Goal: Task Accomplishment & Management: Complete application form

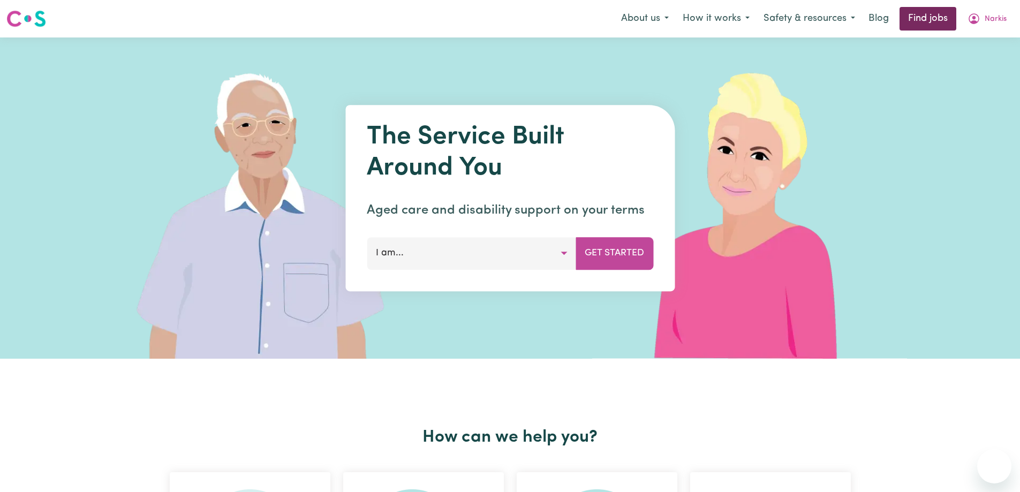
click at [922, 14] on link "Find jobs" at bounding box center [928, 19] width 57 height 24
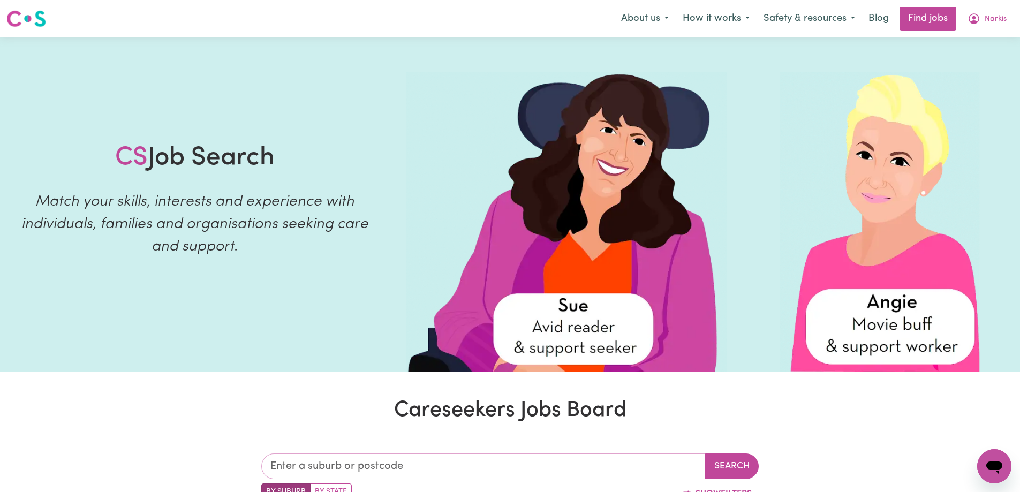
click at [356, 467] on input "text" at bounding box center [483, 467] width 445 height 26
type input "wilton"
type input "wilton, New South Wales, 2571"
type input "wilton"
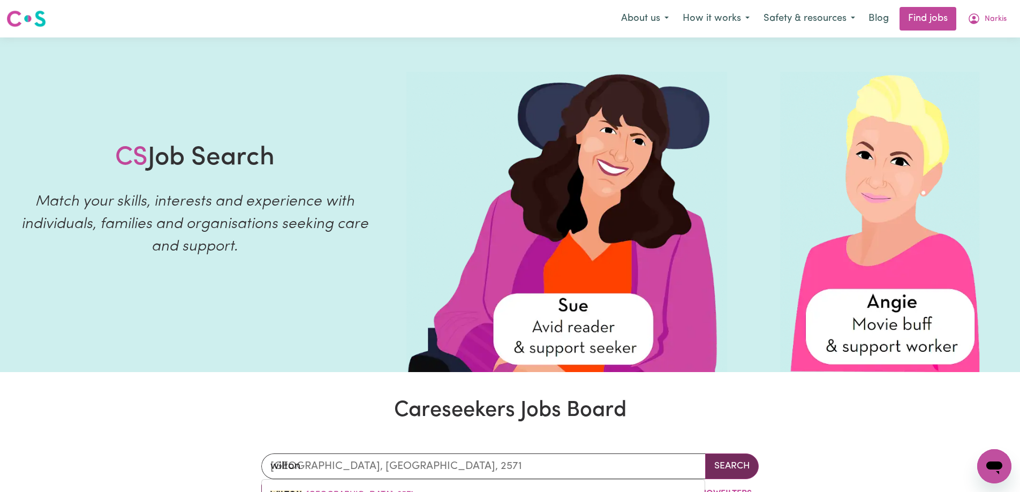
click at [739, 465] on button "Search" at bounding box center [732, 467] width 54 height 26
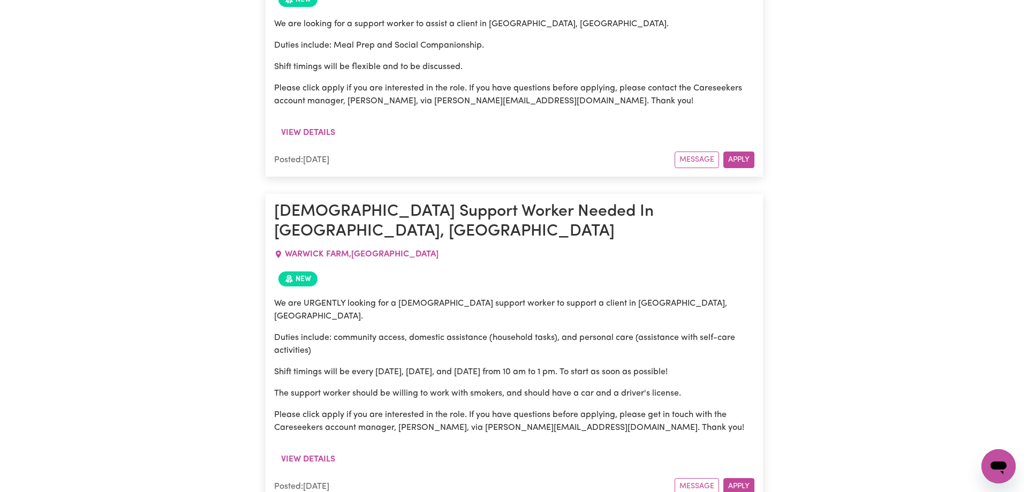
scroll to position [19335, 0]
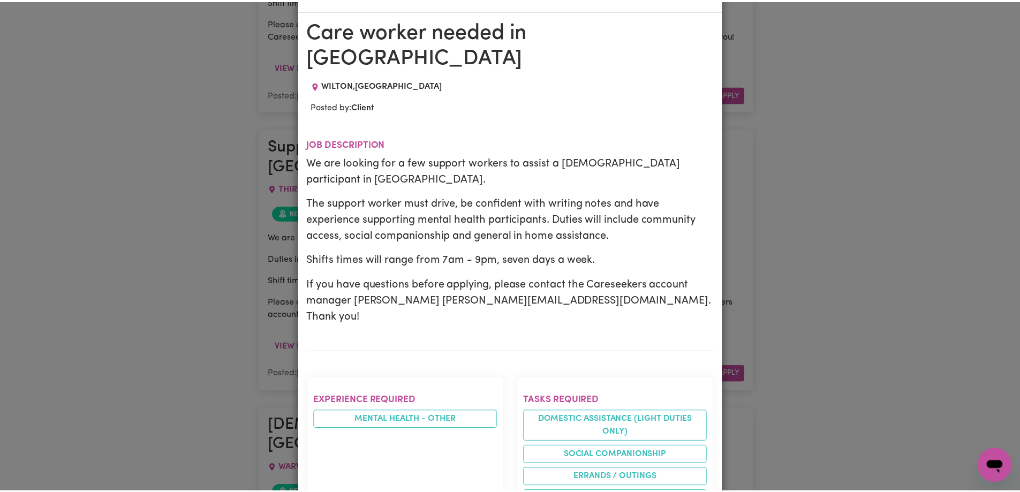
scroll to position [0, 0]
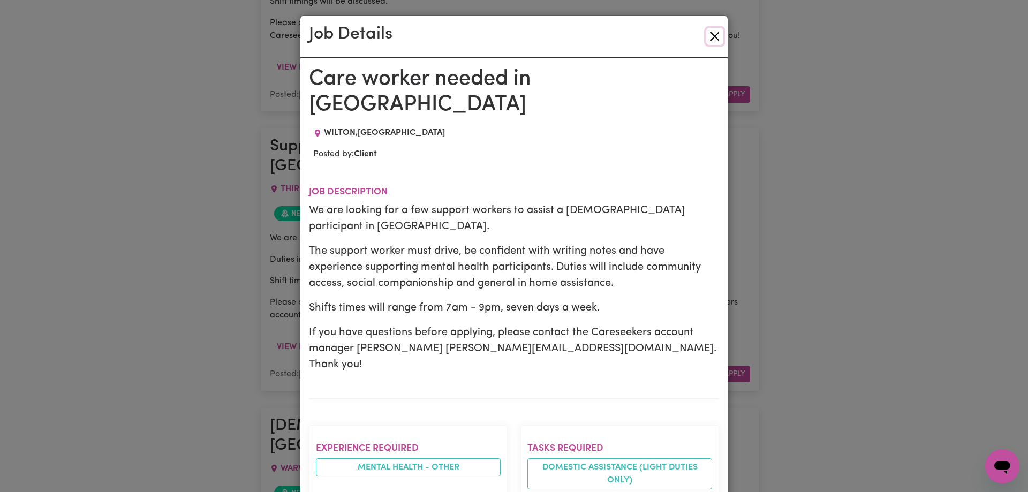
click at [710, 39] on button "Close" at bounding box center [714, 36] width 17 height 17
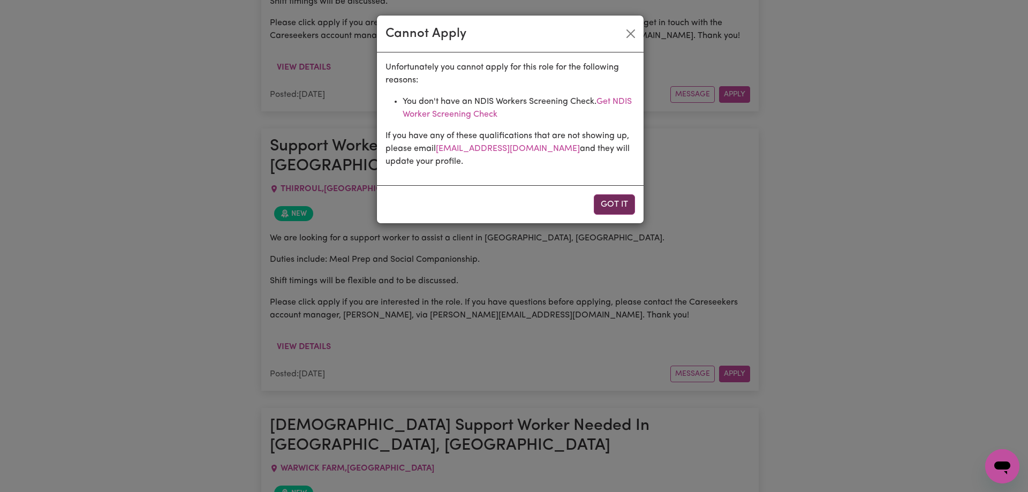
click at [613, 207] on button "Got it" at bounding box center [614, 204] width 41 height 20
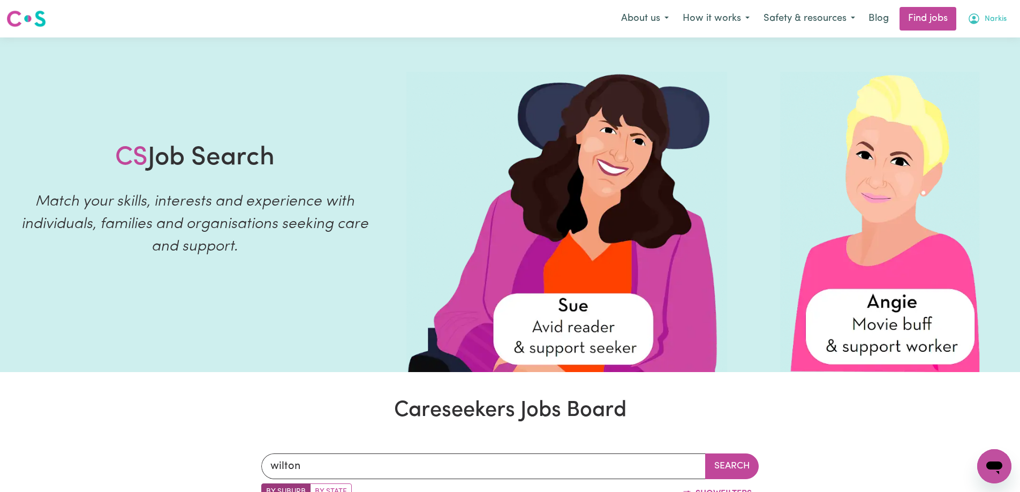
click at [996, 16] on span "Narkis" at bounding box center [996, 19] width 22 height 12
click at [975, 40] on link "My Account" at bounding box center [971, 42] width 85 height 20
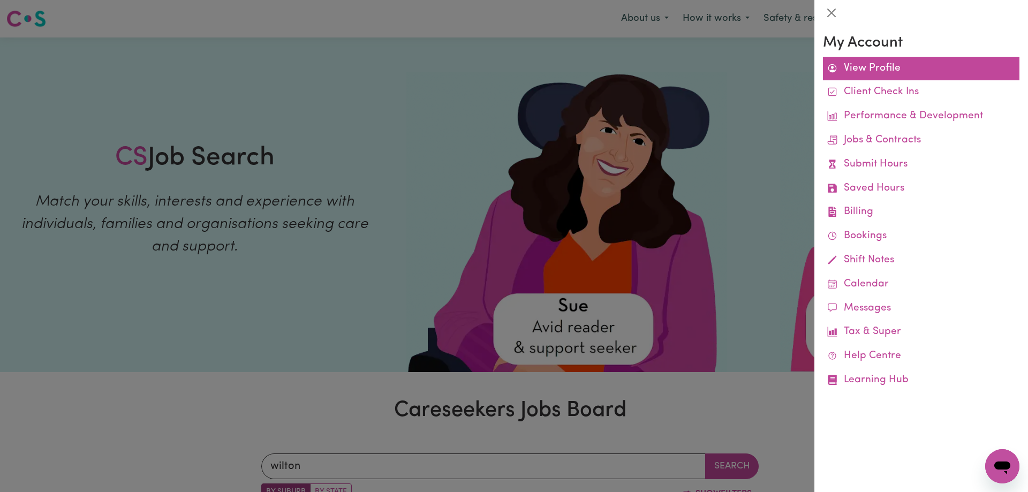
click at [870, 79] on link "View Profile" at bounding box center [921, 69] width 197 height 24
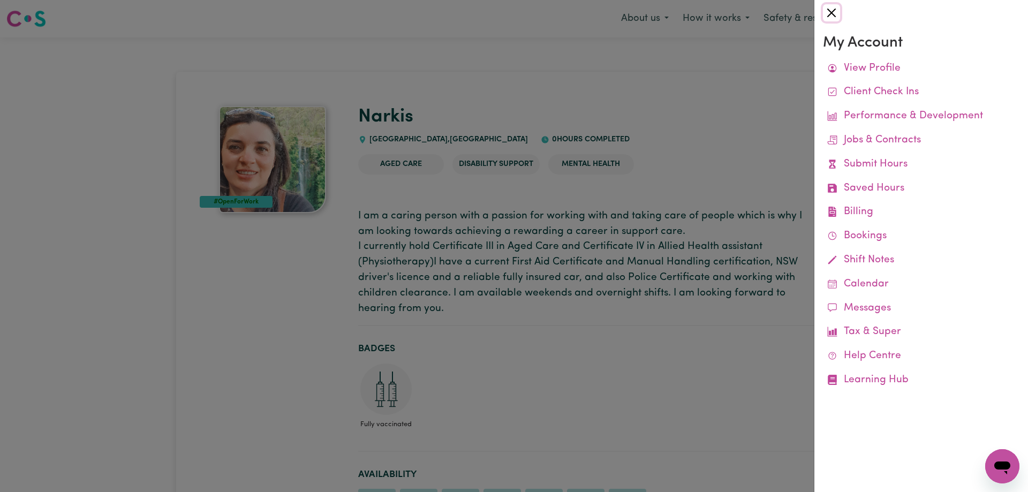
click at [834, 9] on button "Close" at bounding box center [831, 12] width 17 height 17
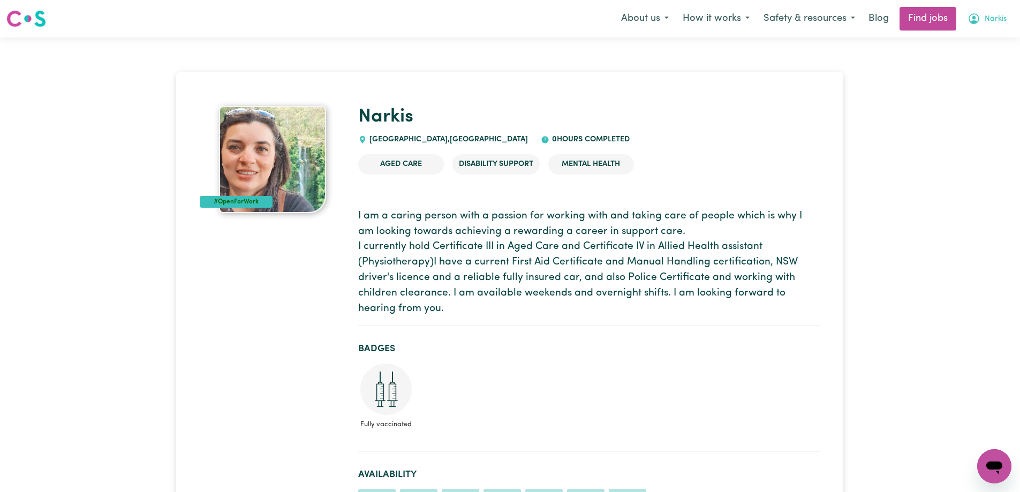
click at [986, 21] on span "Narkis" at bounding box center [996, 19] width 22 height 12
click at [968, 57] on link "My Dashboard" at bounding box center [971, 61] width 85 height 20
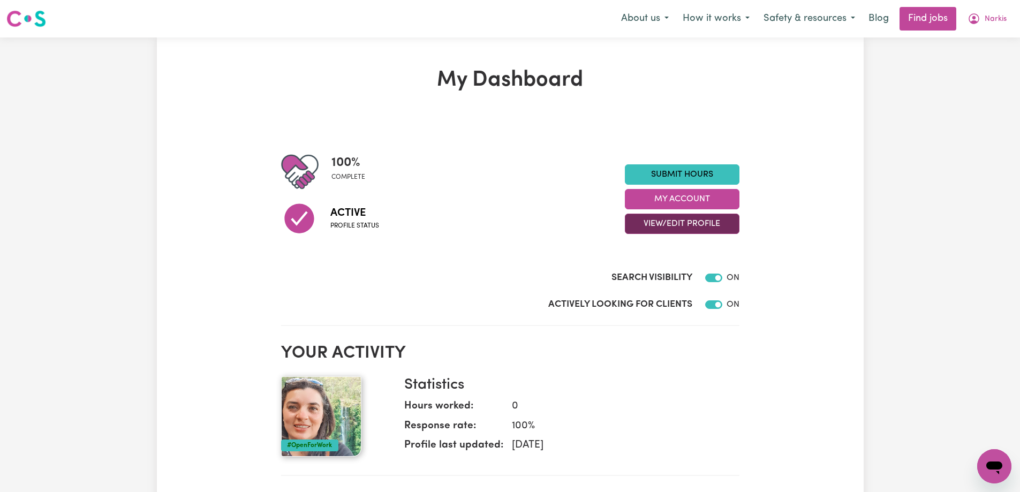
click at [651, 221] on button "View/Edit Profile" at bounding box center [682, 224] width 115 height 20
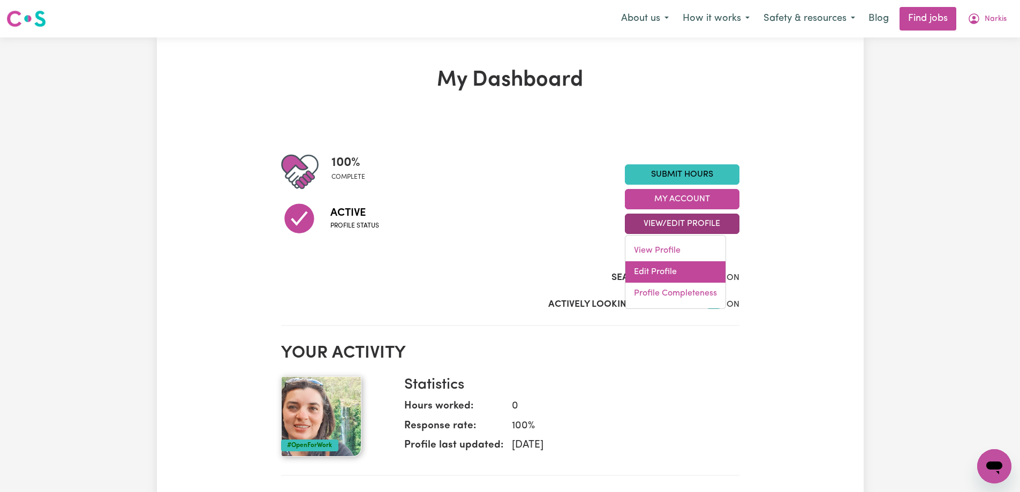
click at [651, 269] on link "Edit Profile" at bounding box center [676, 271] width 100 height 21
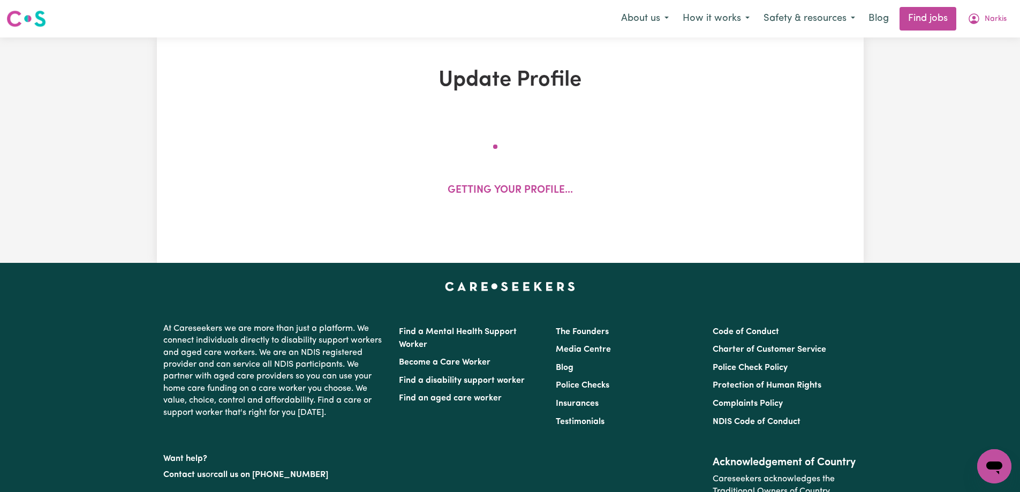
select select "female"
select select "Australian Citizen"
select select "Studying a healthcare related degree or qualification"
select select "60"
select select "70"
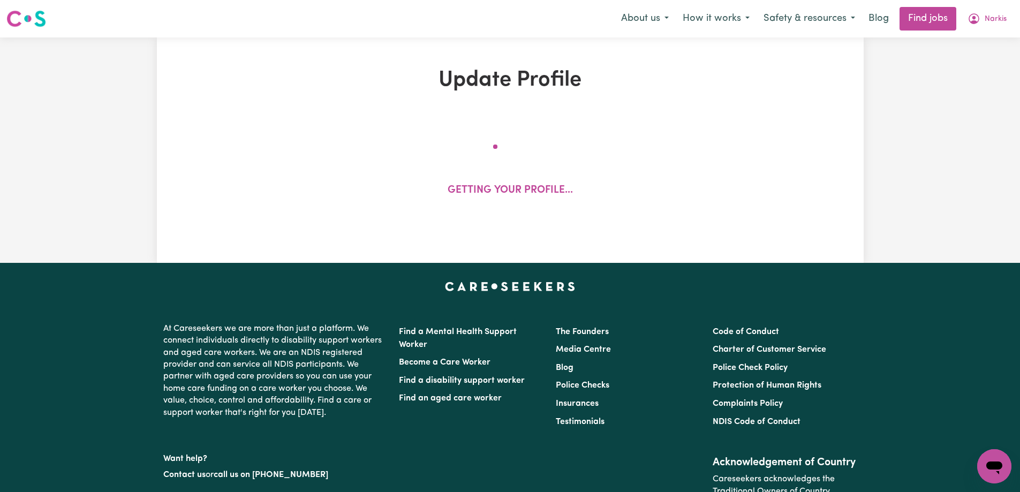
select select "80"
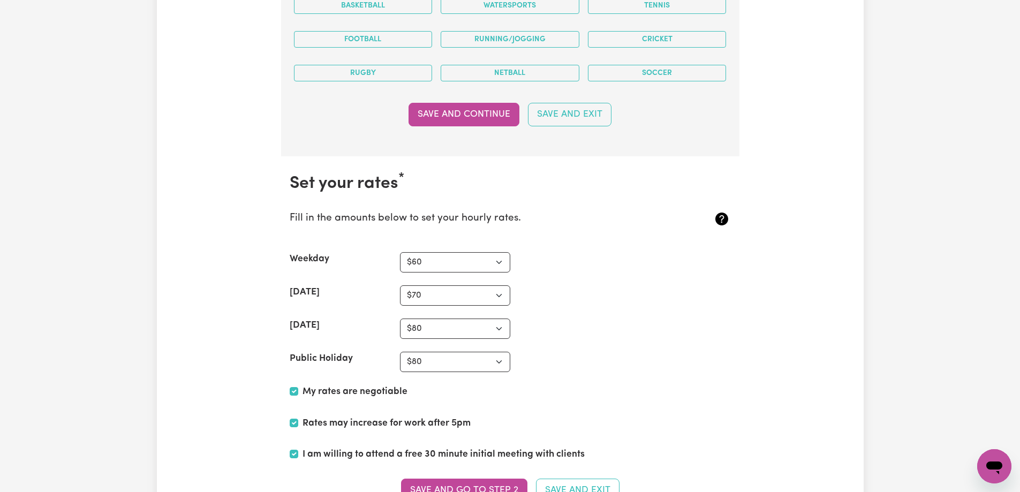
scroll to position [2839, 0]
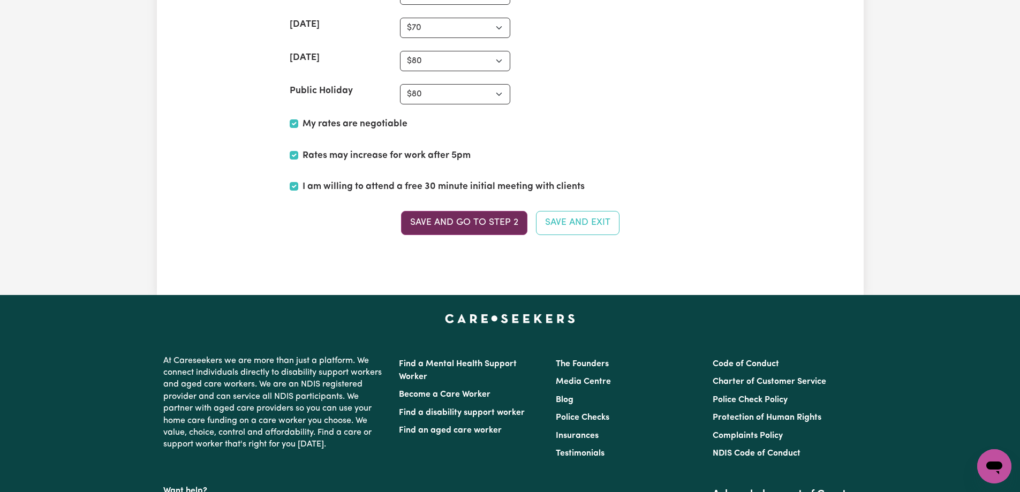
click at [497, 223] on button "Save and go to Step 2" at bounding box center [464, 223] width 126 height 24
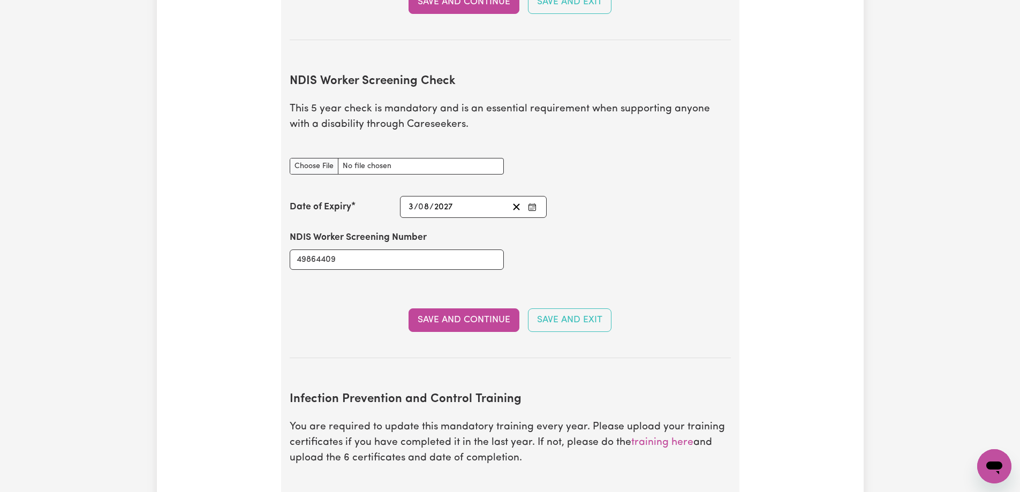
scroll to position [1393, 0]
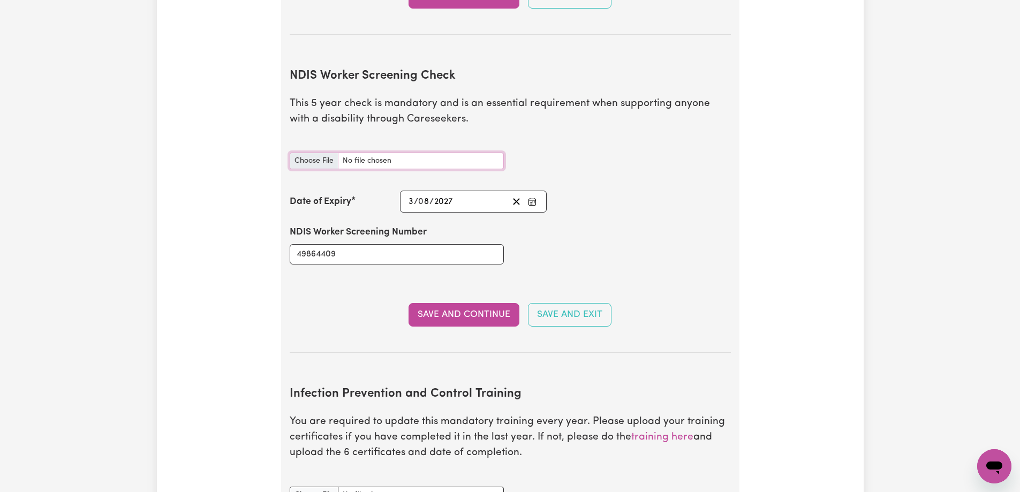
click at [330, 153] on input "NDIS Worker Screening Check document" at bounding box center [397, 161] width 214 height 17
type input "C:\fakepath\New_Worker__NDIS_Induction_Module_Completion_Certificate.pdf"
click at [469, 303] on button "Save and Continue" at bounding box center [464, 315] width 111 height 24
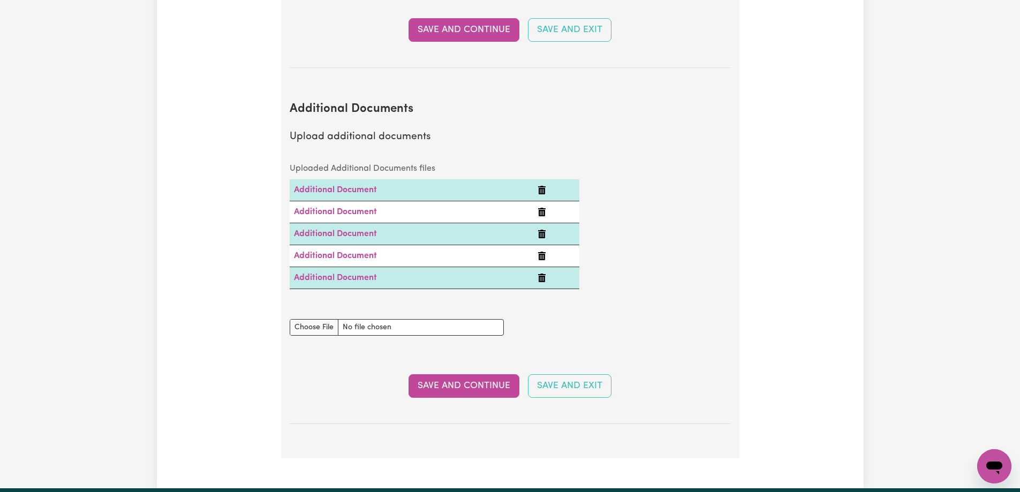
scroll to position [2069, 0]
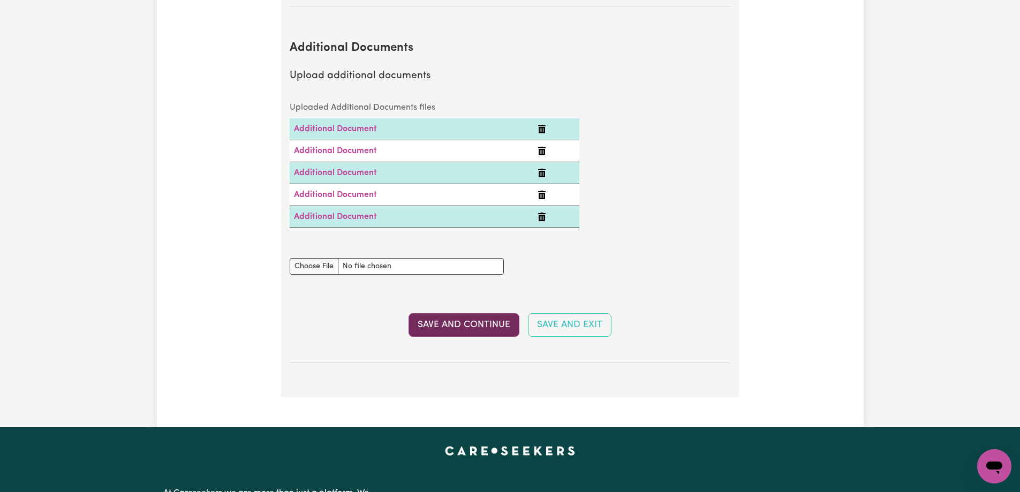
click at [477, 313] on button "Save and Continue" at bounding box center [464, 325] width 111 height 24
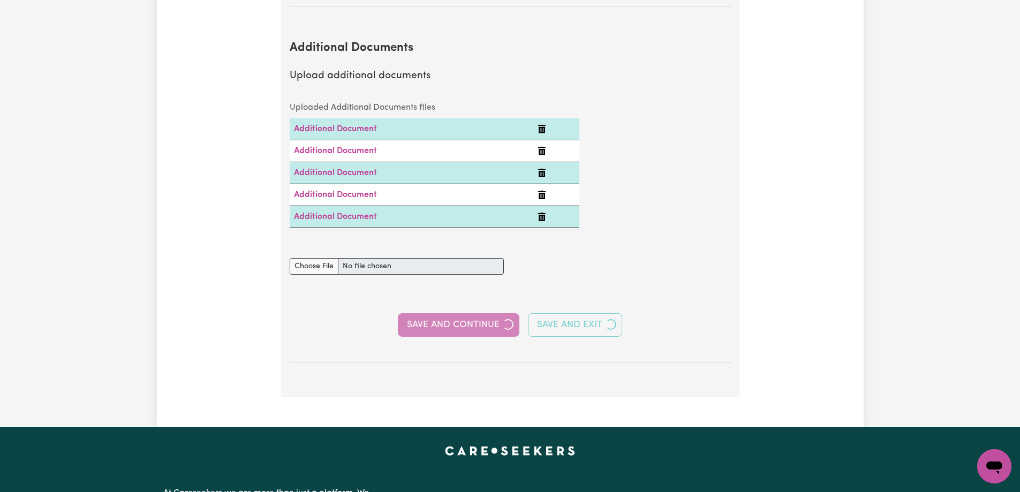
select select "2018"
select select "2017"
select select "2018"
select select "2015"
select select "2016"
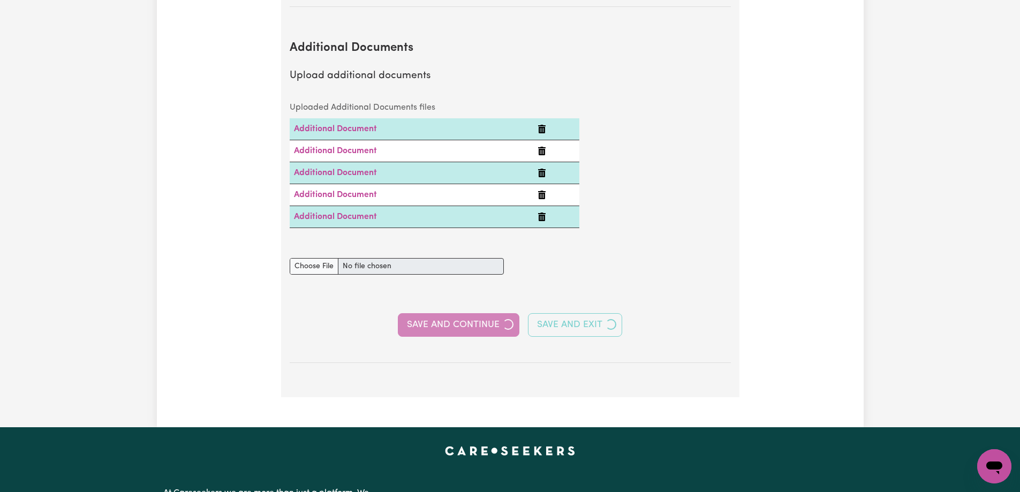
select select "Certificate III (Individual Support)"
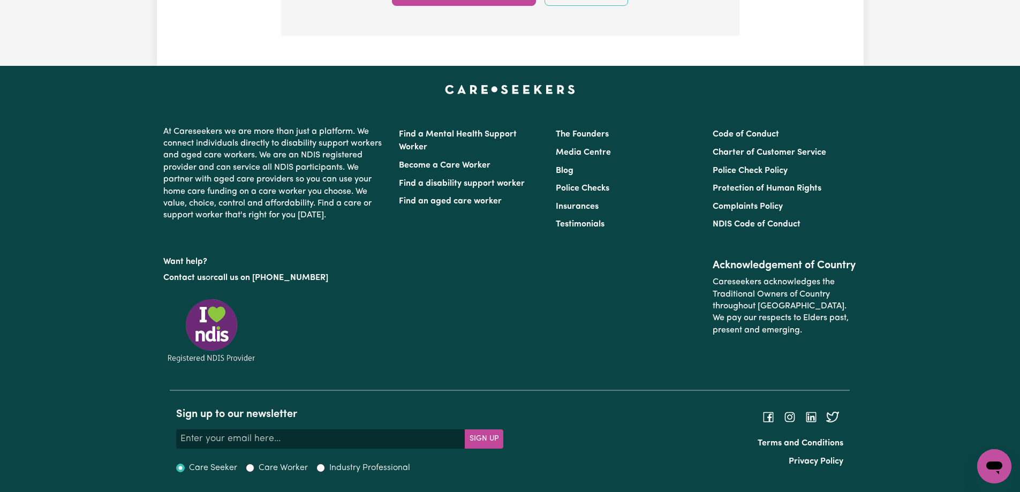
scroll to position [3130, 0]
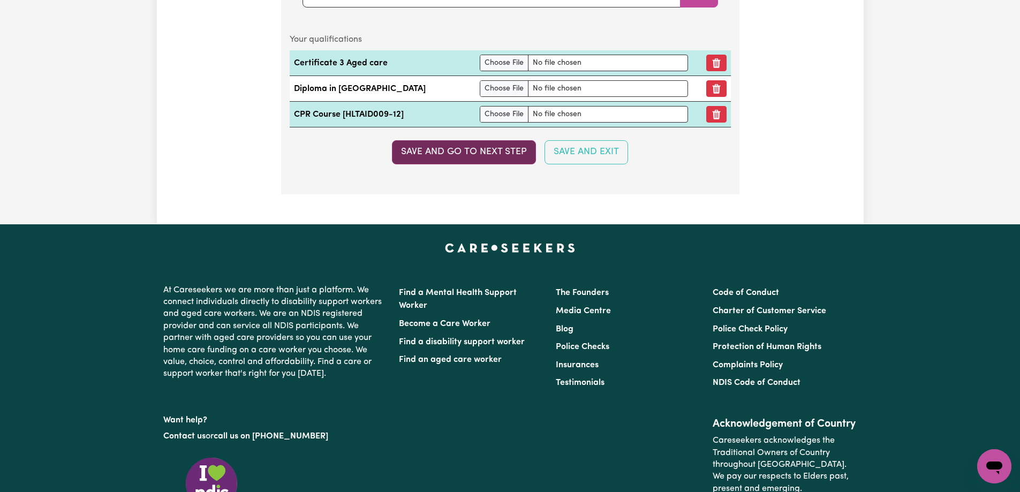
click at [461, 148] on button "Save and go to next step" at bounding box center [464, 152] width 144 height 24
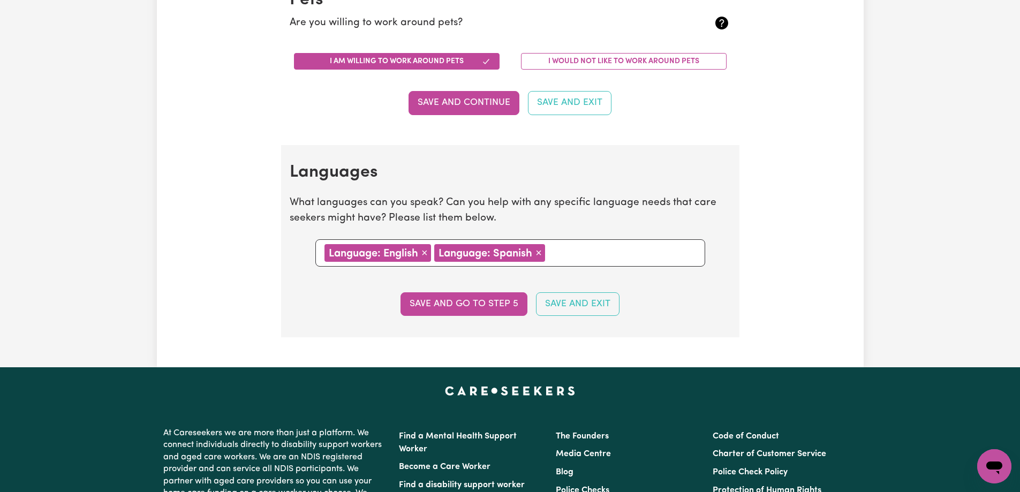
scroll to position [1266, 0]
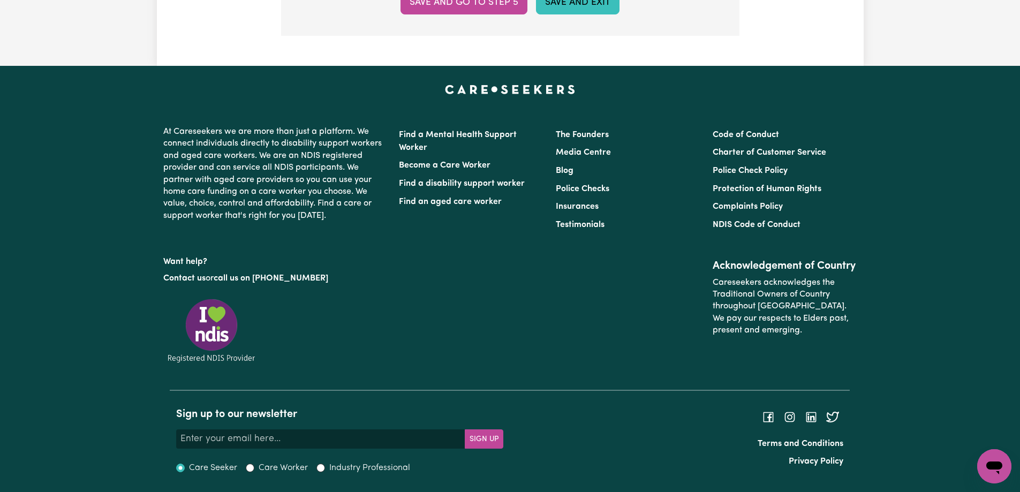
click at [557, 2] on button "Save and Exit" at bounding box center [578, 3] width 84 height 24
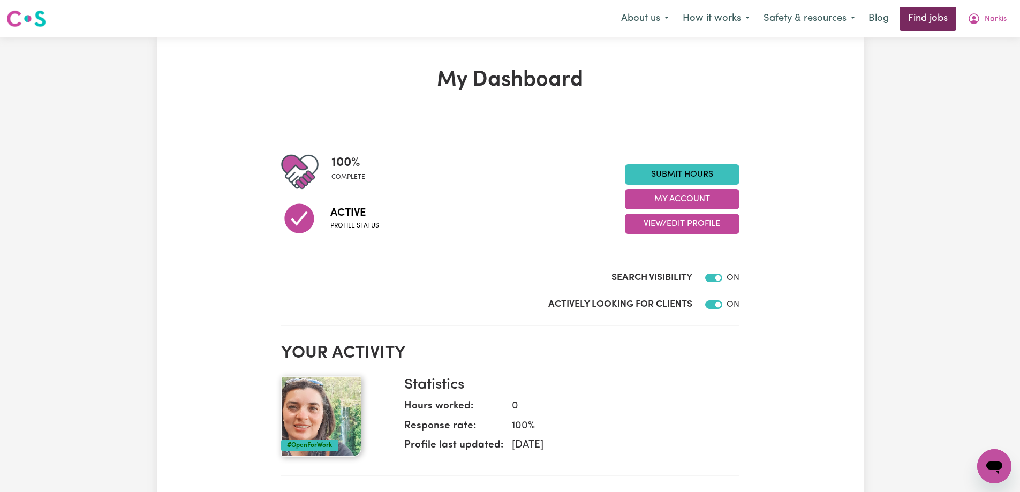
click at [941, 20] on link "Find jobs" at bounding box center [928, 19] width 57 height 24
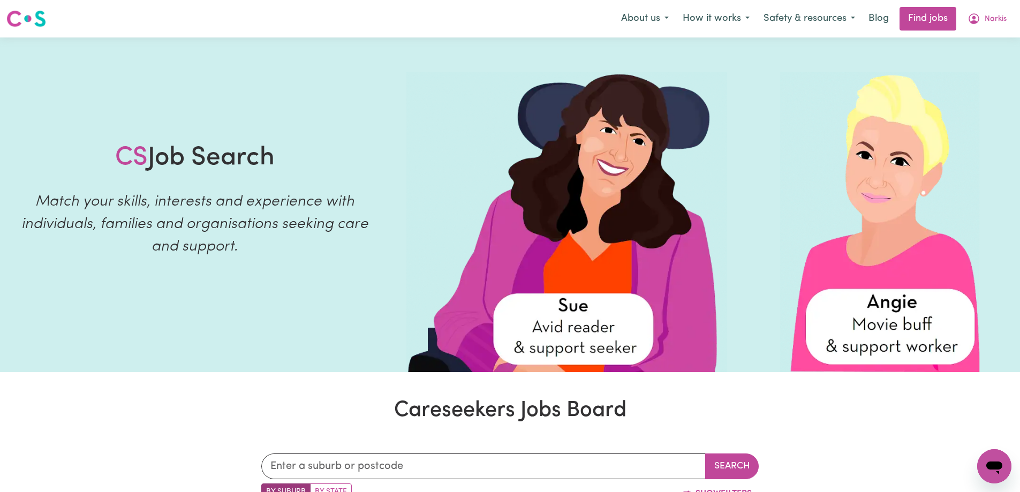
scroll to position [161, 0]
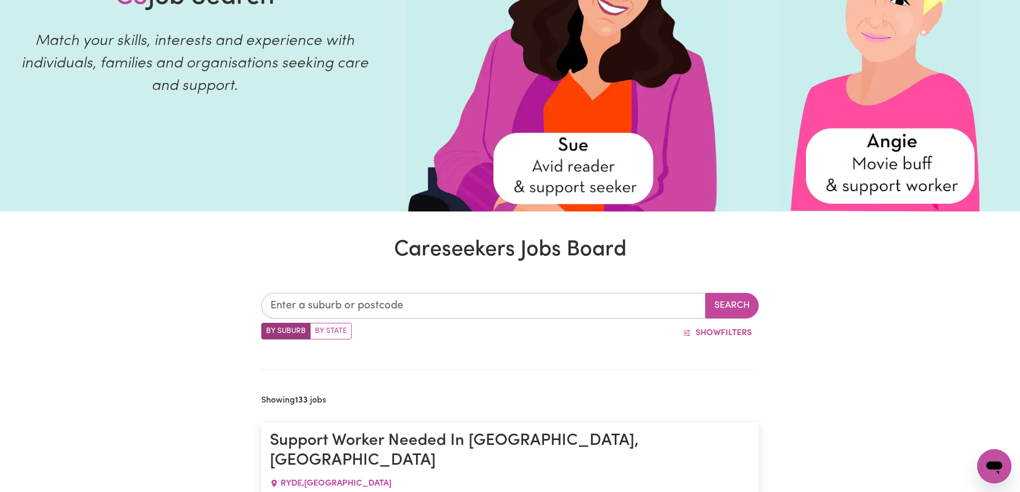
click at [381, 309] on input "text" at bounding box center [483, 306] width 445 height 26
type input "winto"
type input "wintoN, New South Wales, 2344"
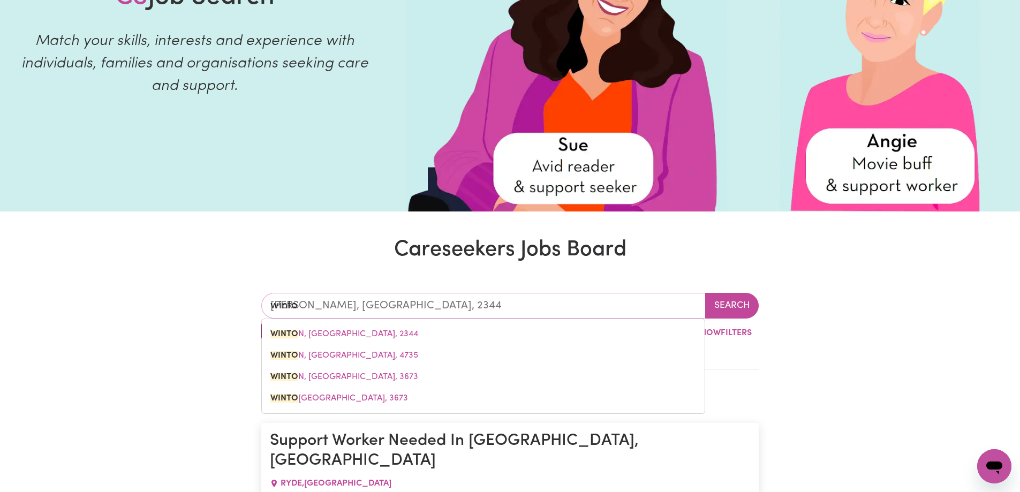
type input "winto"
type input "wintoN, New South Wales, 2344"
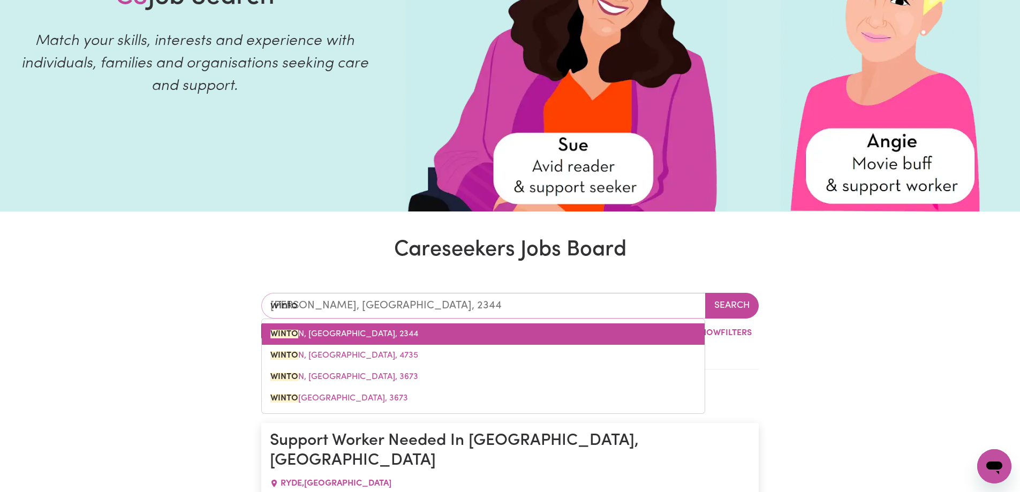
click at [330, 339] on span "WINTO N, New South Wales, 2344" at bounding box center [344, 334] width 148 height 9
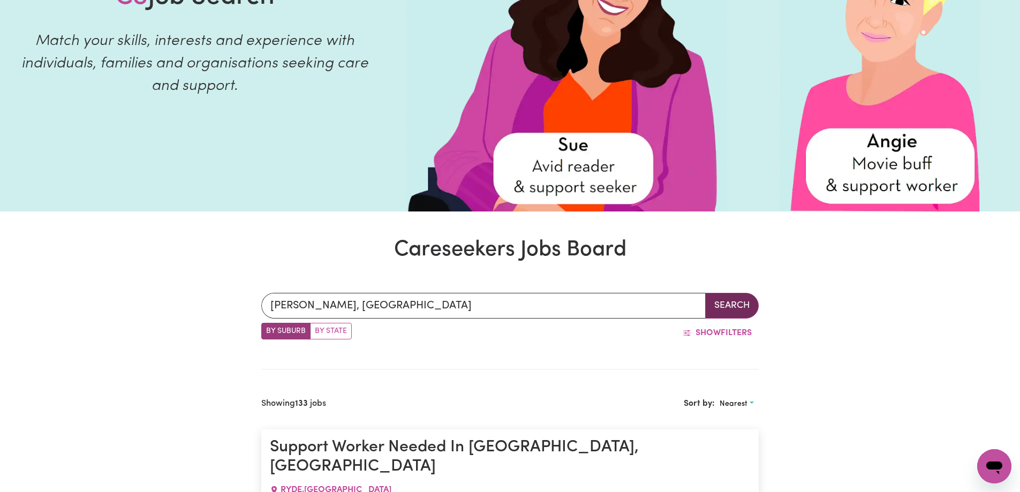
click at [718, 308] on button "Search" at bounding box center [732, 306] width 54 height 26
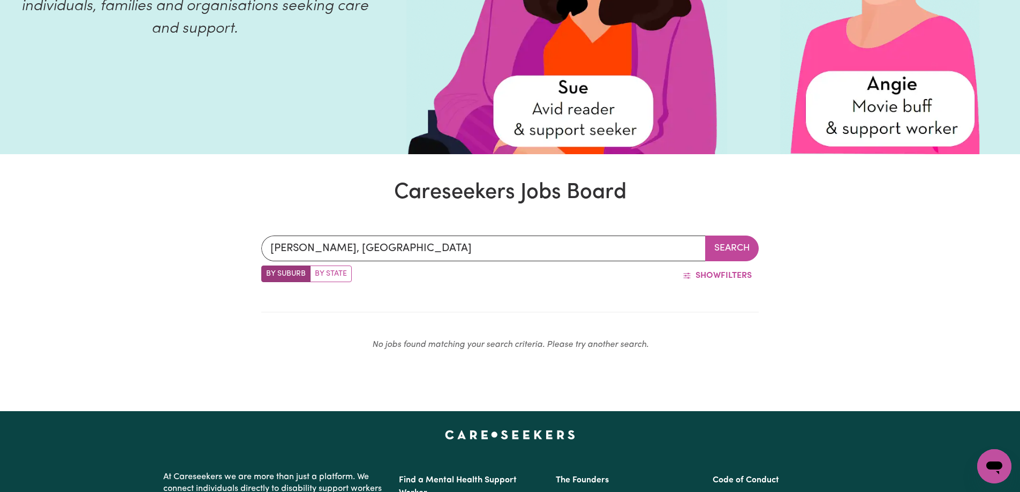
scroll to position [214, 0]
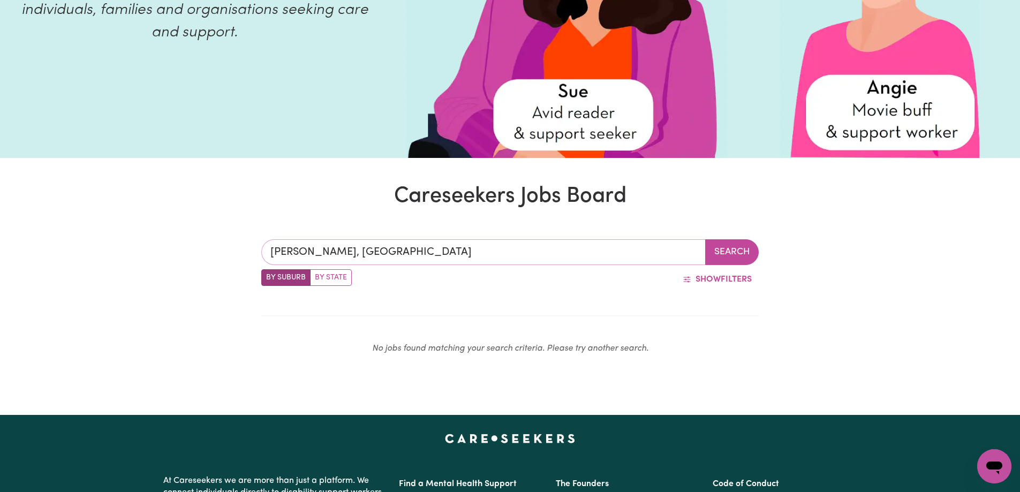
type input "WINTON, New South Wales, 2344"
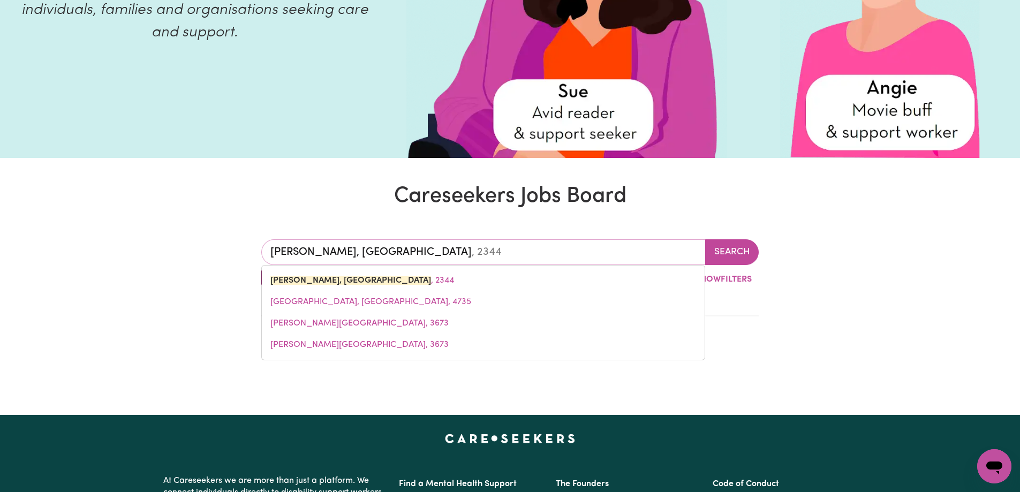
drag, startPoint x: 417, startPoint y: 252, endPoint x: 202, endPoint y: 262, distance: 215.0
click at [202, 262] on div "WINTON, New South Wales WINTON, New South Wales, 2344 WINTON, New South Wales ,…" at bounding box center [510, 302] width 1020 height 176
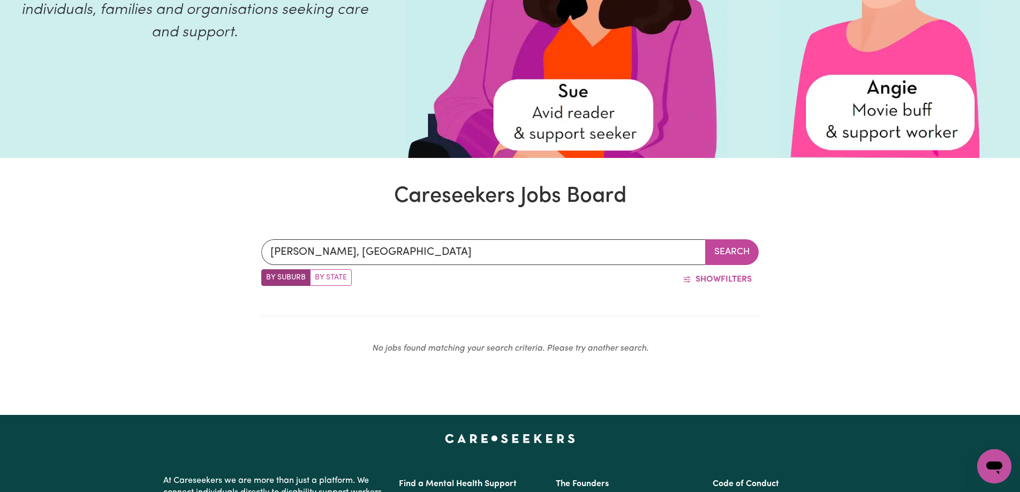
click at [335, 282] on label "By State" at bounding box center [331, 277] width 42 height 17
click at [268, 276] on input "By State" at bounding box center [264, 272] width 7 height 7
radio input "true"
click at [736, 254] on button "Search" at bounding box center [732, 252] width 54 height 26
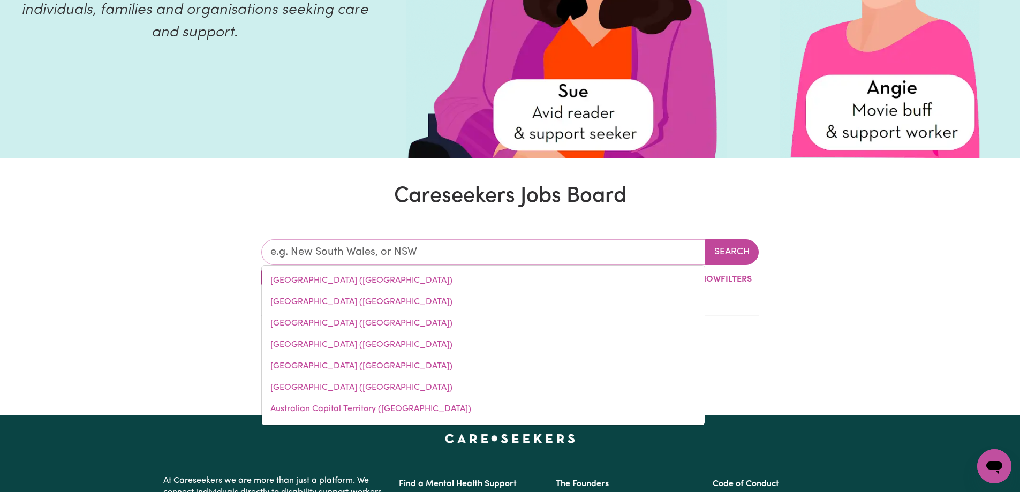
drag, startPoint x: 401, startPoint y: 250, endPoint x: 152, endPoint y: 250, distance: 248.5
click at [152, 250] on div "New South Wales (NSW) Western Australia (WA) Victoria (VIC) Queensland (QLD) So…" at bounding box center [510, 302] width 1020 height 176
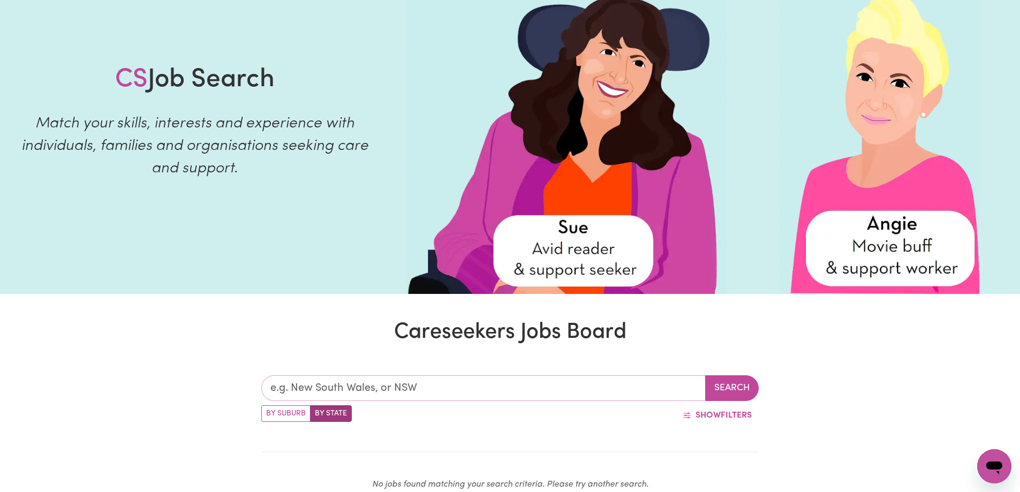
scroll to position [0, 0]
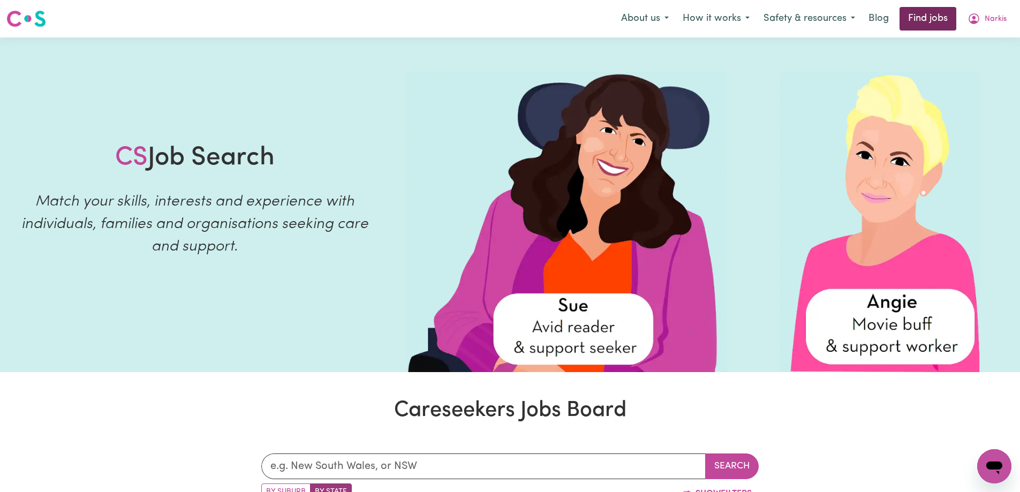
click at [931, 19] on link "Find jobs" at bounding box center [928, 19] width 57 height 24
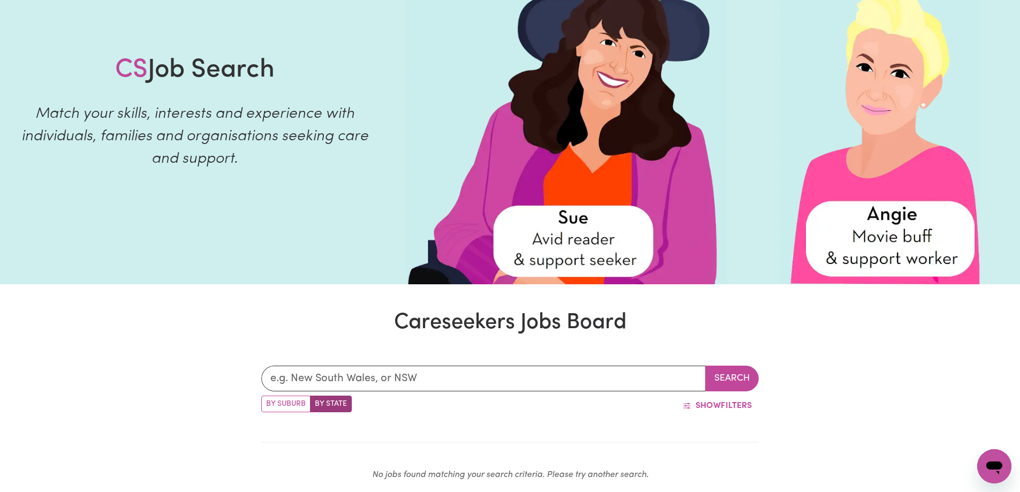
scroll to position [161, 0]
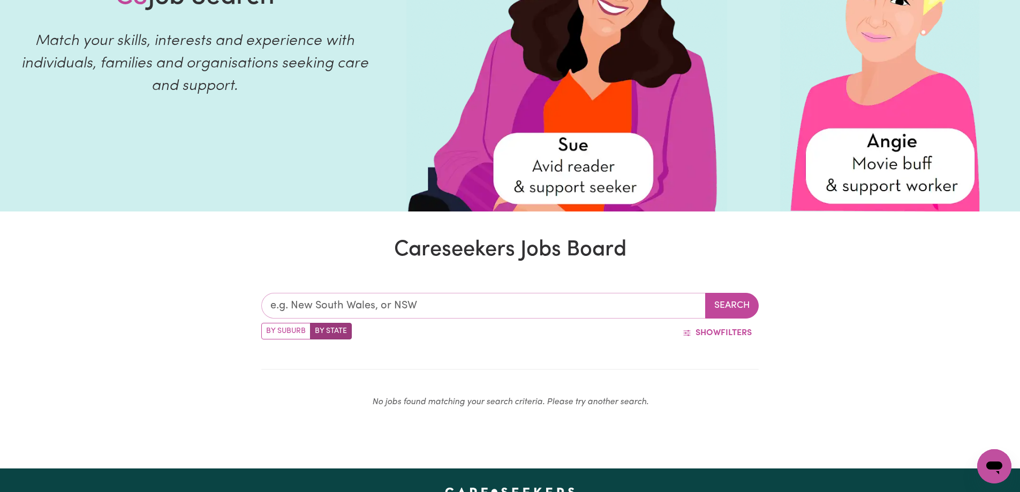
click at [422, 307] on input "text" at bounding box center [483, 306] width 445 height 26
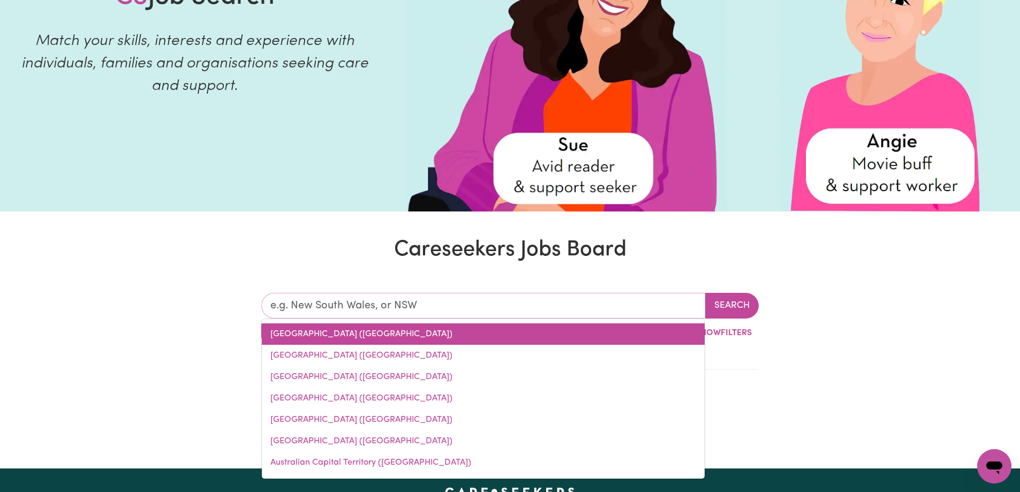
click at [378, 334] on link "New South Wales (NSW)" at bounding box center [483, 334] width 443 height 21
type input "New South Wales (NSW)"
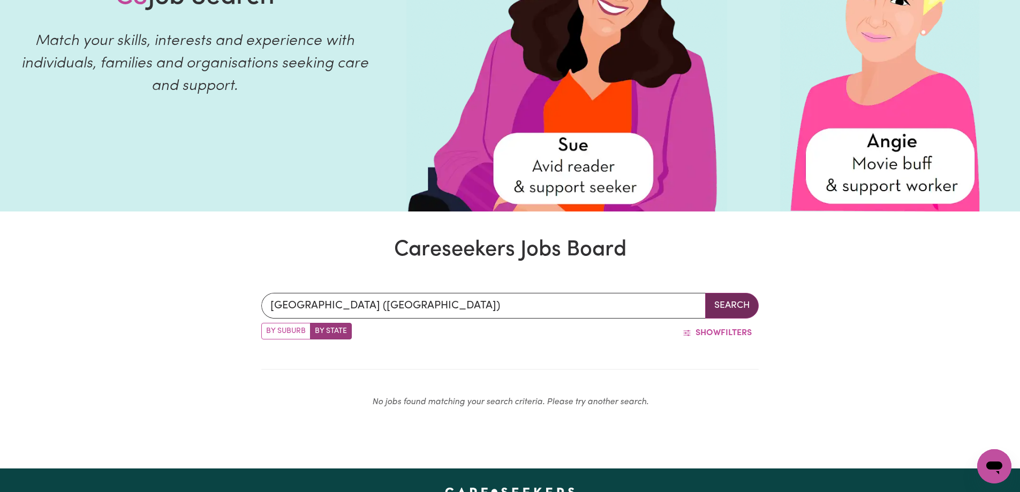
click at [725, 308] on button "Search" at bounding box center [732, 306] width 54 height 26
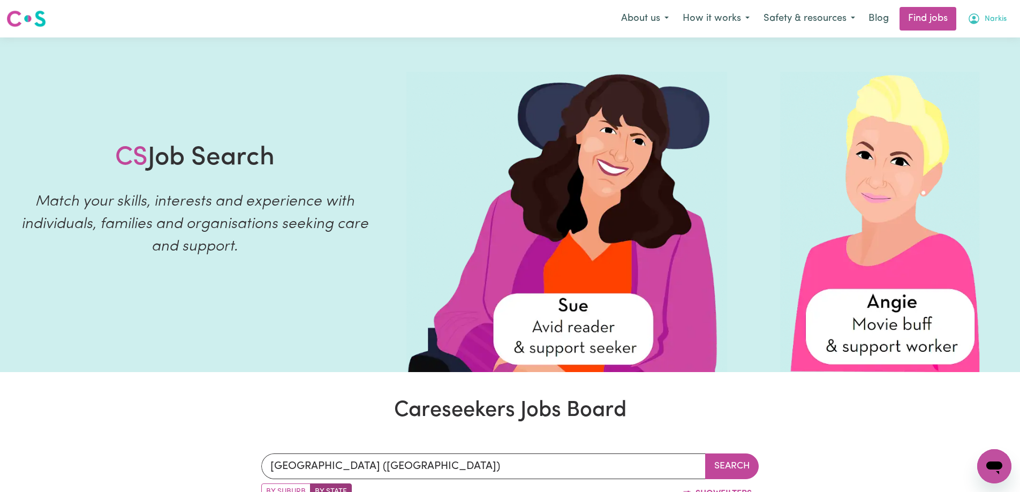
click at [998, 19] on span "Narkis" at bounding box center [996, 19] width 22 height 12
click at [972, 37] on link "My Account" at bounding box center [971, 42] width 85 height 20
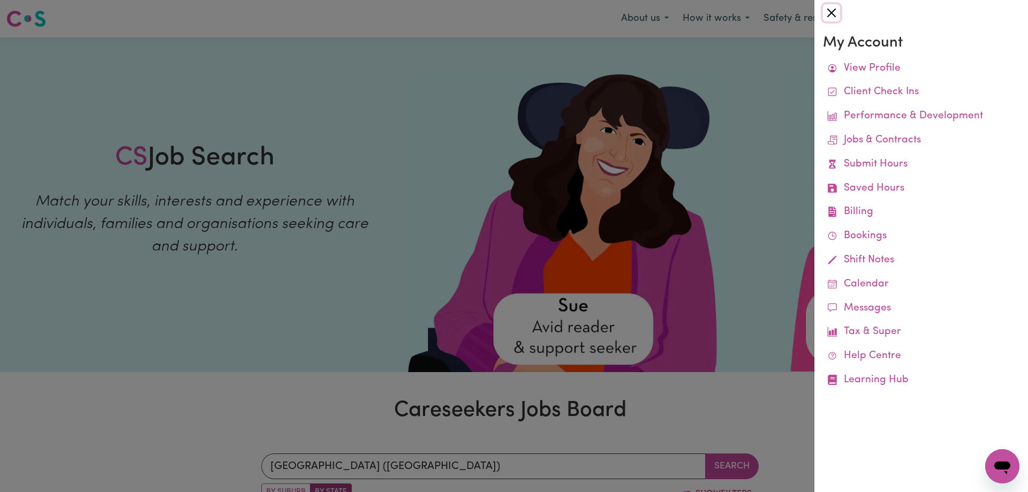
click at [832, 12] on button "Close" at bounding box center [831, 12] width 17 height 17
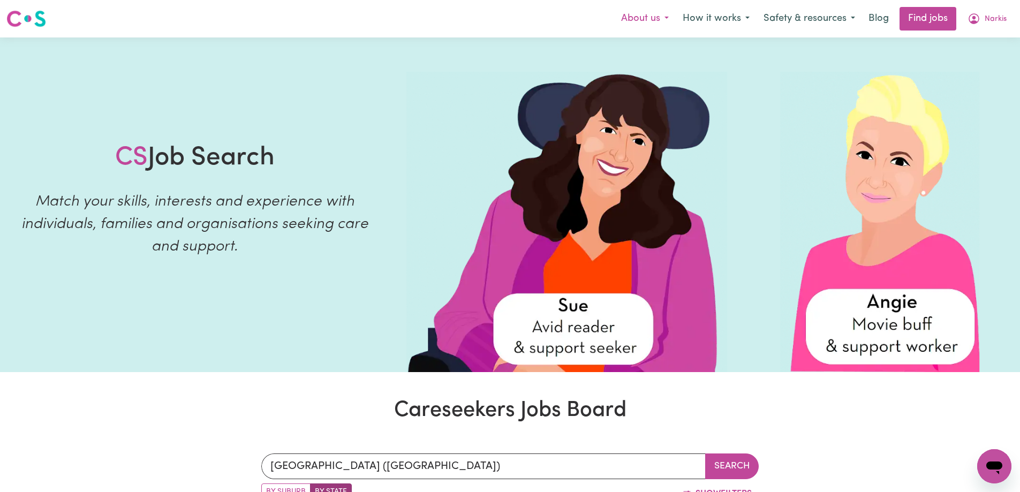
click at [656, 21] on button "About us" at bounding box center [645, 18] width 62 height 22
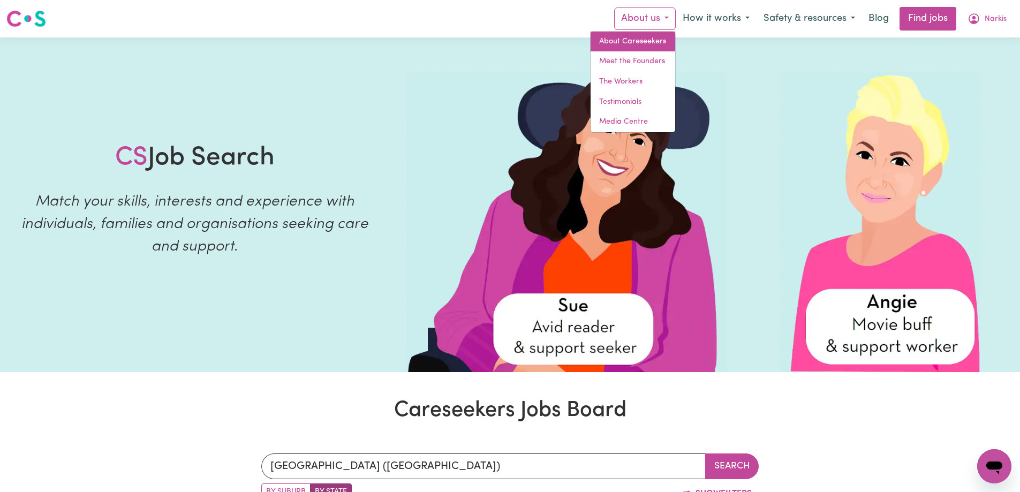
click at [643, 36] on link "About Careseekers" at bounding box center [633, 42] width 85 height 20
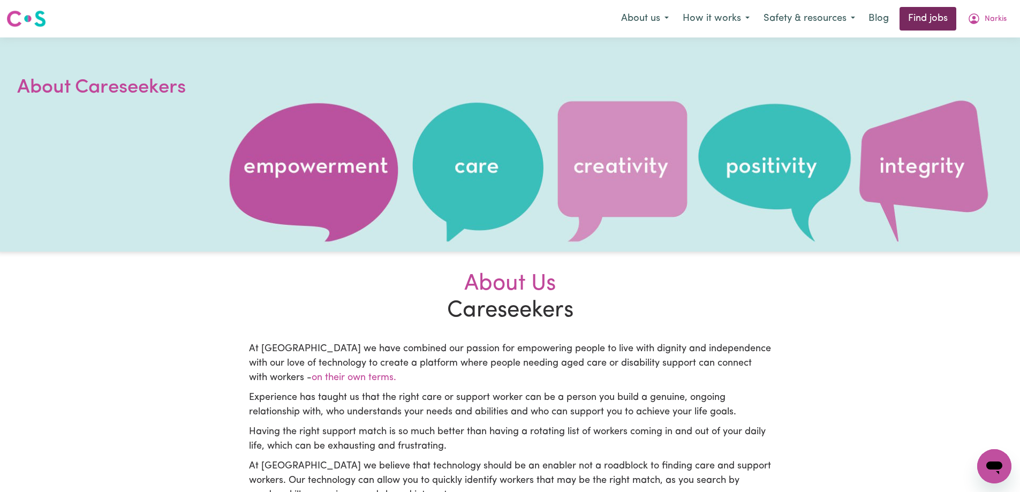
click at [933, 16] on link "Find jobs" at bounding box center [928, 19] width 57 height 24
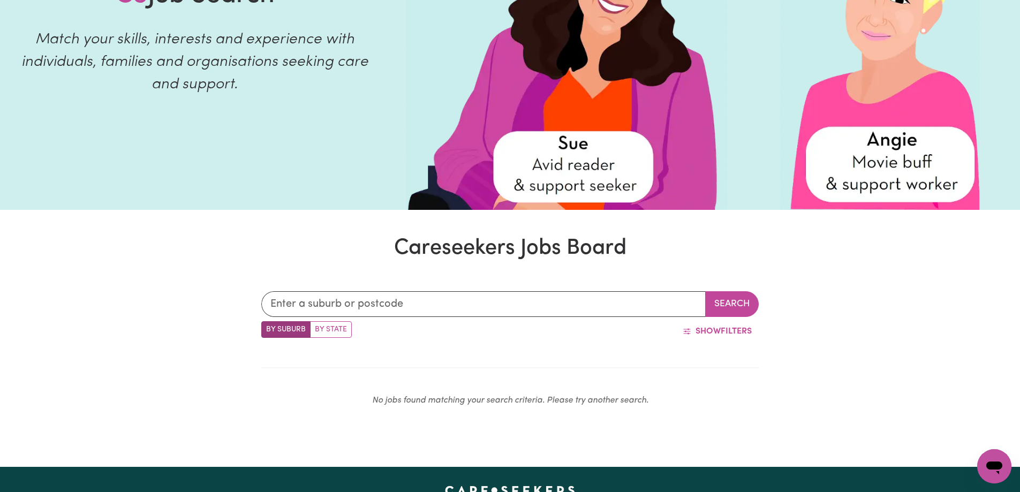
scroll to position [268, 0]
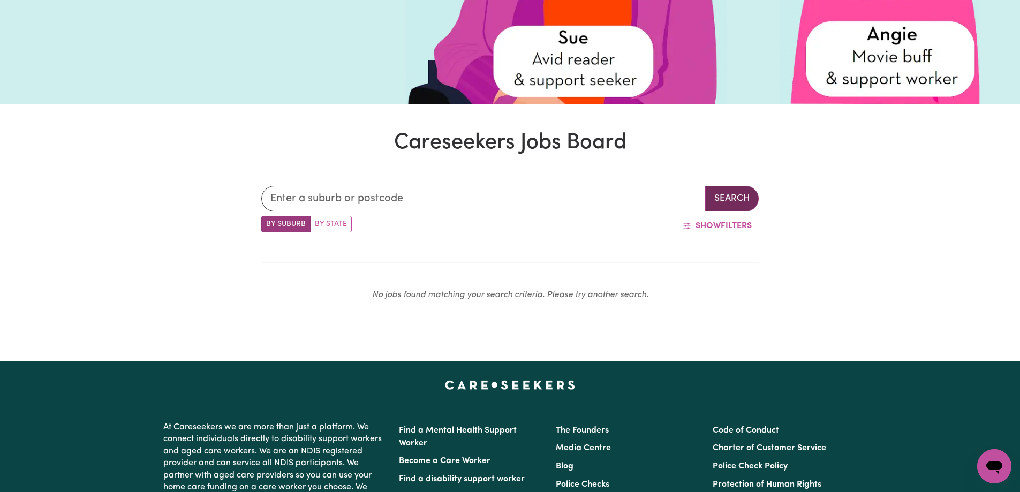
click at [727, 192] on button "Search" at bounding box center [732, 199] width 54 height 26
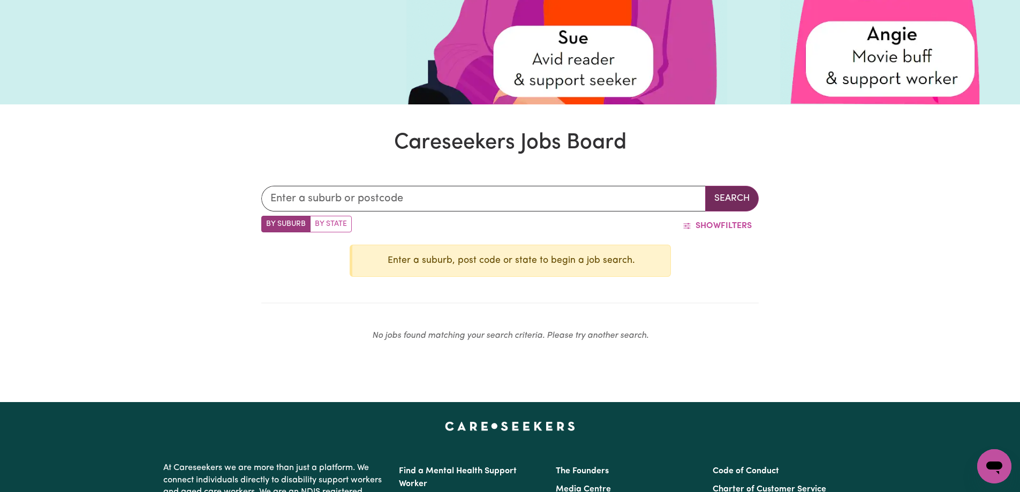
click at [747, 193] on button "Search" at bounding box center [732, 199] width 54 height 26
click at [354, 195] on input "text" at bounding box center [483, 199] width 445 height 26
type input "2"
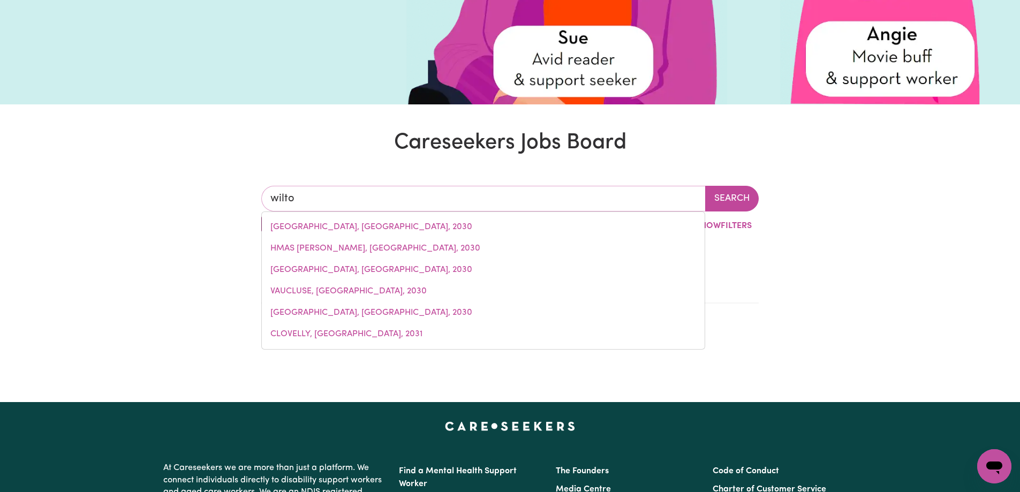
type input "wilton"
type input "wilton, New South Wales, 2571"
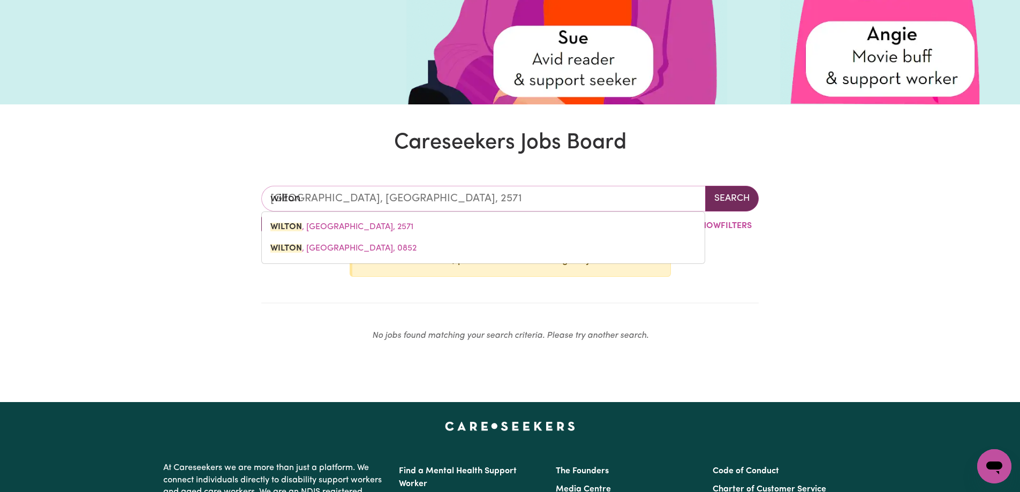
type input "wilton"
click at [734, 197] on button "Search" at bounding box center [732, 199] width 54 height 26
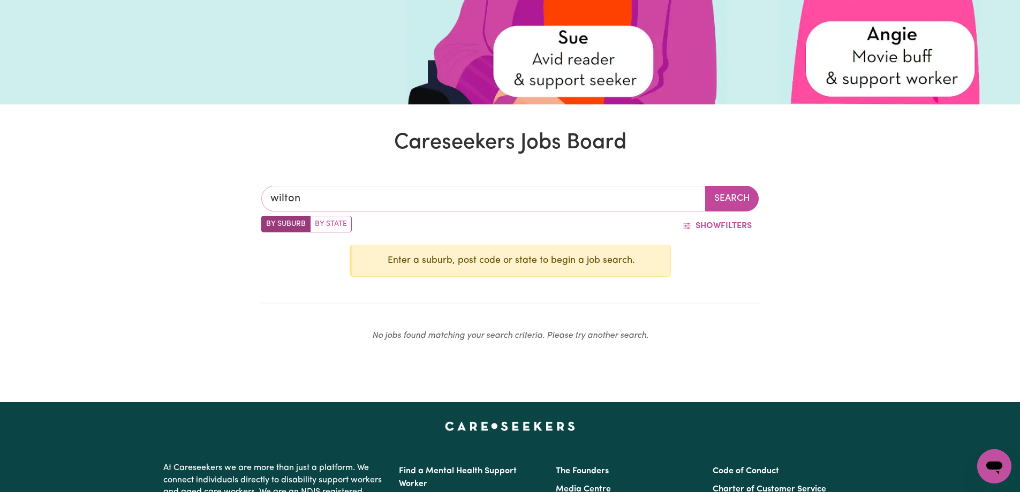
type input "wilton, New South Wales, 2571"
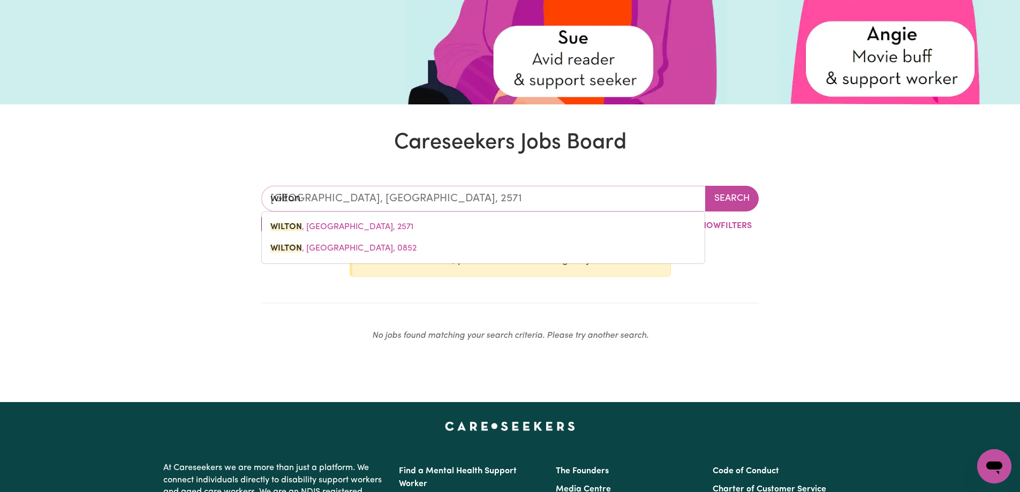
drag, startPoint x: 309, startPoint y: 201, endPoint x: 236, endPoint y: 190, distance: 73.7
click at [236, 190] on div "wilton wilton, New South Wales, 2571 WILTON , New South Wales, 2571 WILTON , No…" at bounding box center [510, 268] width 1020 height 216
type input "sydne"
type input "sydneY, New South Wales, 2000"
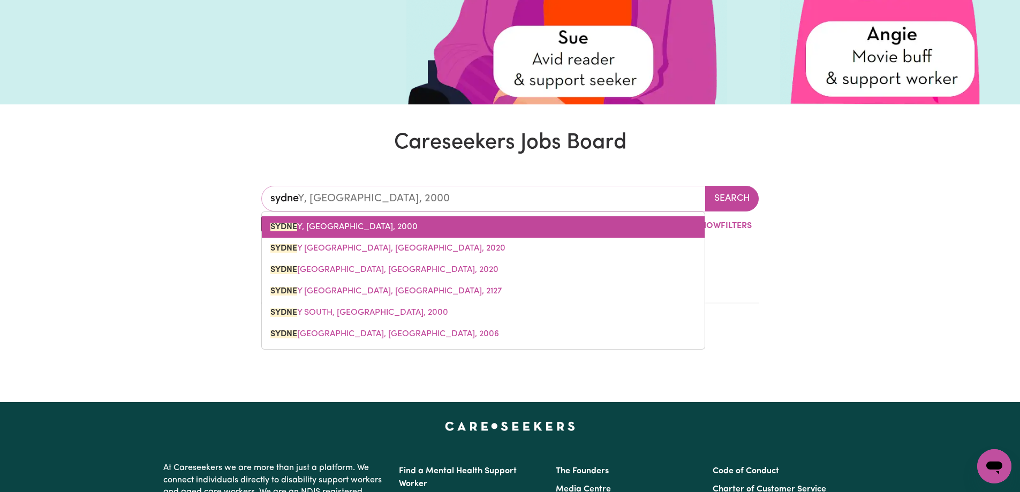
click at [361, 231] on span "SYDNE Y, New South Wales, 2000" at bounding box center [343, 227] width 147 height 9
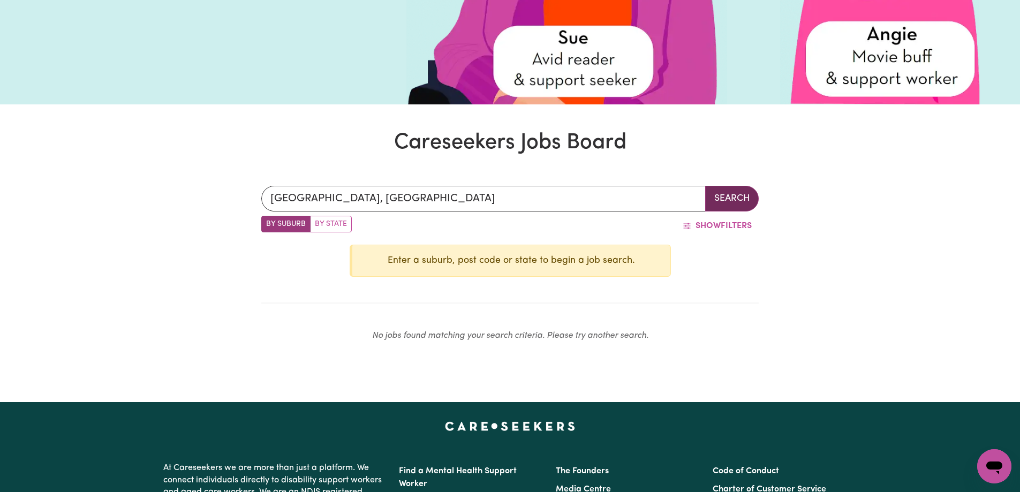
click at [724, 207] on button "Search" at bounding box center [732, 199] width 54 height 26
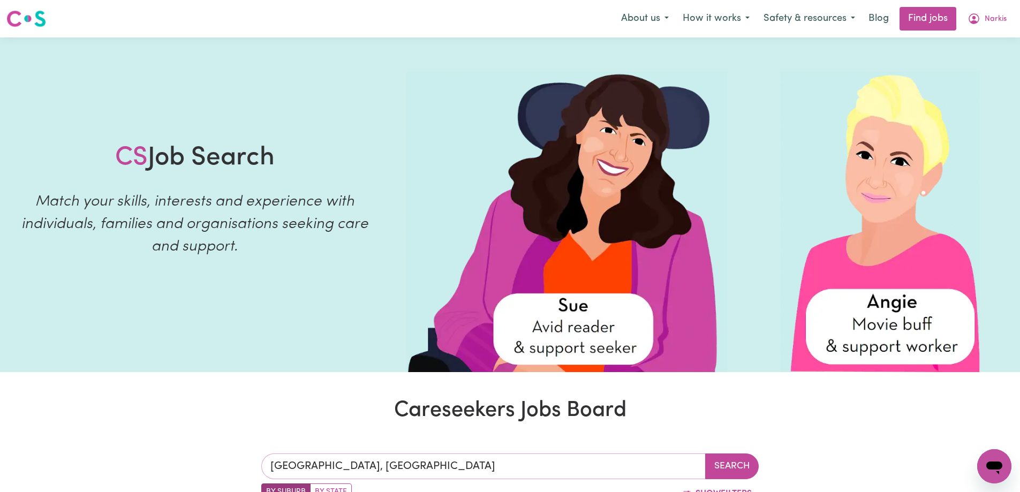
type input "SYDNEY, New South Wales, 2000"
click at [363, 469] on input "SYDNEY, New South Wales" at bounding box center [483, 467] width 445 height 26
drag, startPoint x: 444, startPoint y: 465, endPoint x: 271, endPoint y: 467, distance: 173.0
click at [274, 467] on input "SYDNEY, New South Wales" at bounding box center [483, 467] width 445 height 26
type input "S"
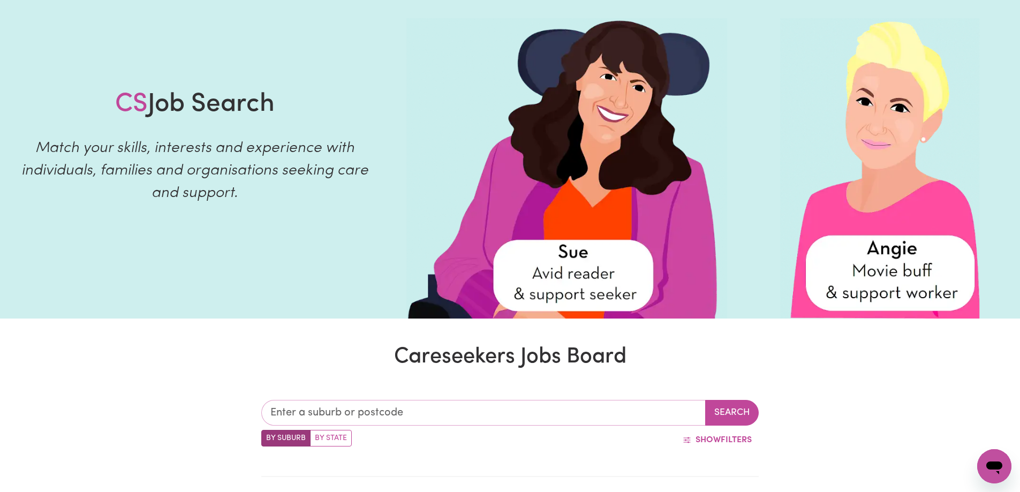
scroll to position [161, 0]
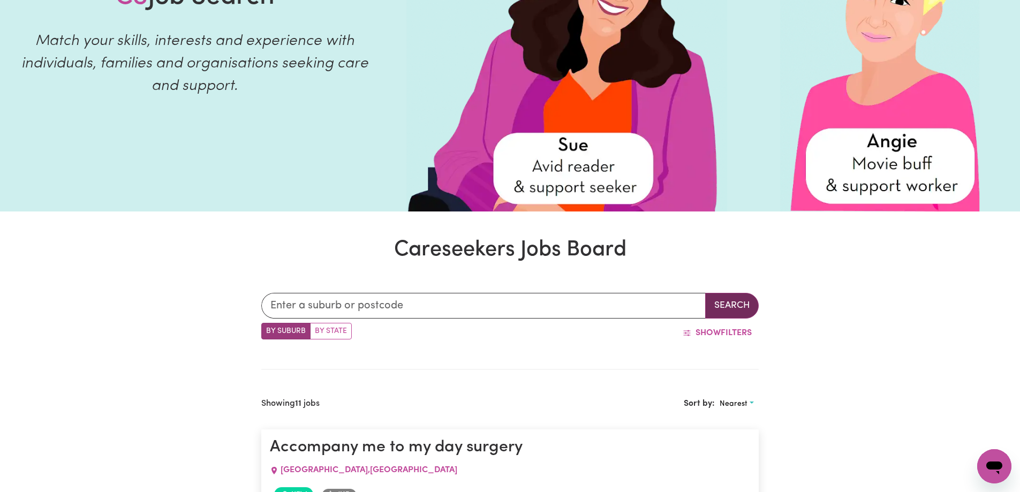
click at [732, 300] on button "Search" at bounding box center [732, 306] width 54 height 26
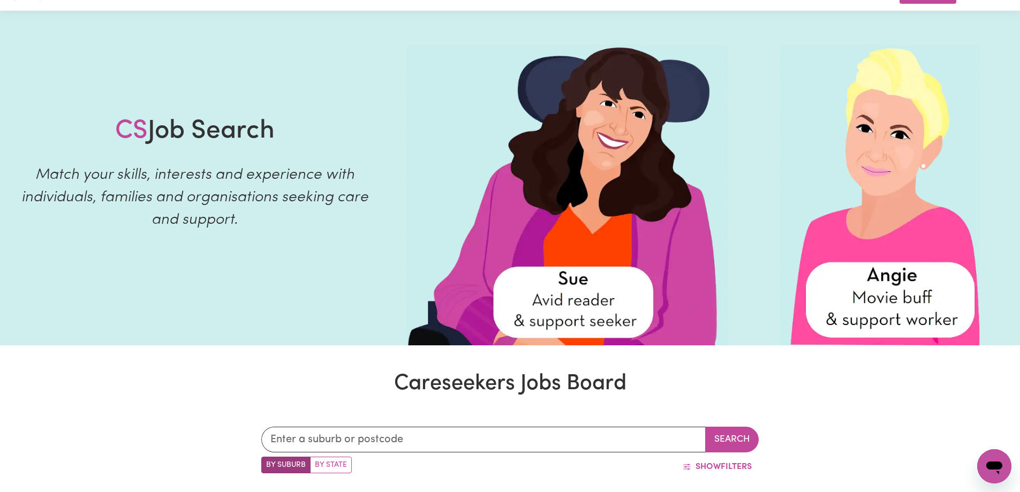
scroll to position [0, 0]
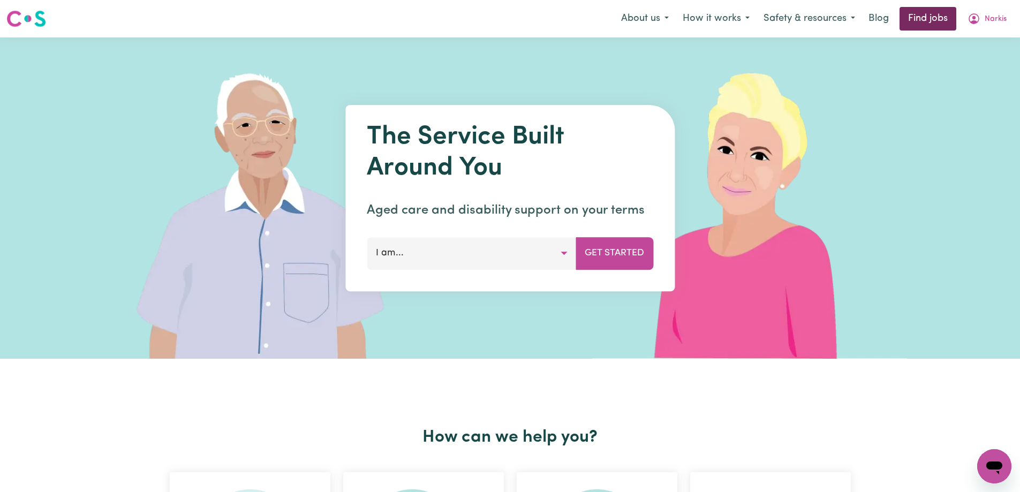
click at [927, 17] on link "Find jobs" at bounding box center [928, 19] width 57 height 24
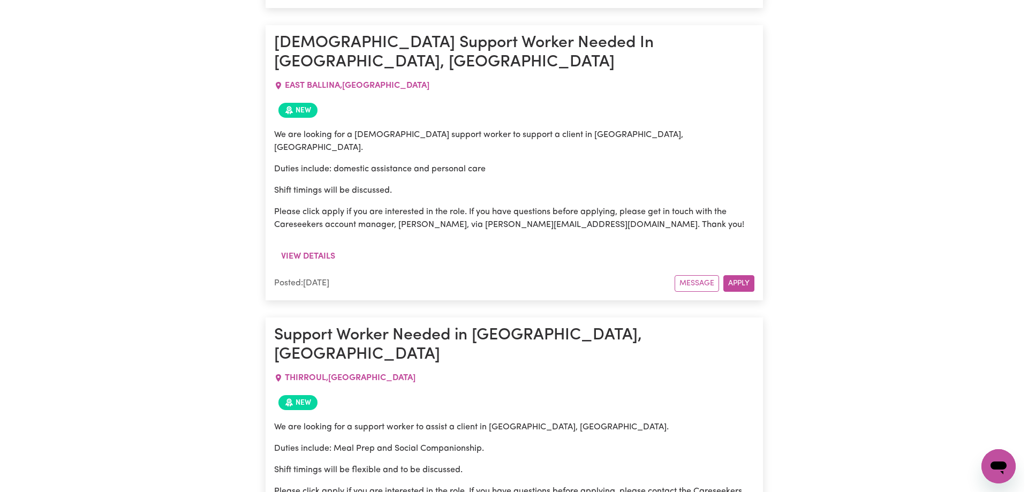
scroll to position [19131, 0]
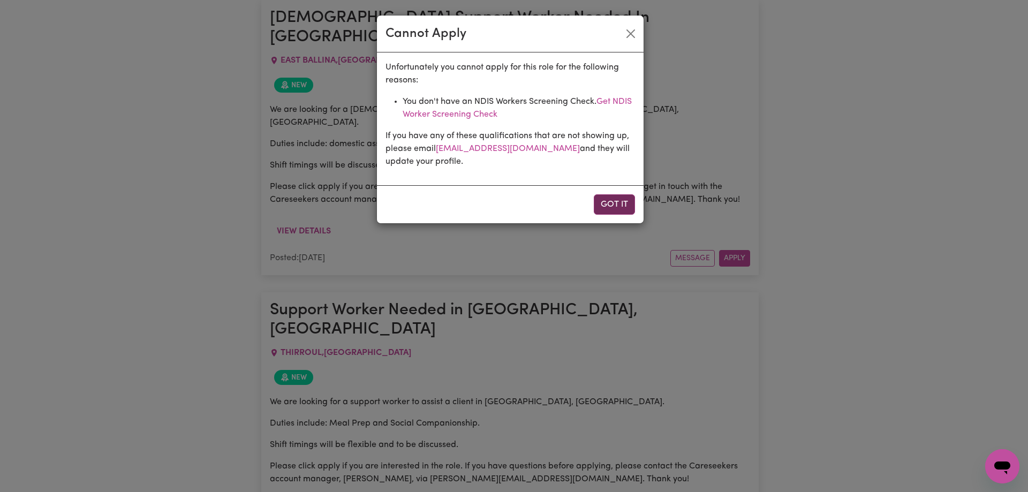
click at [612, 202] on button "Got it" at bounding box center [614, 204] width 41 height 20
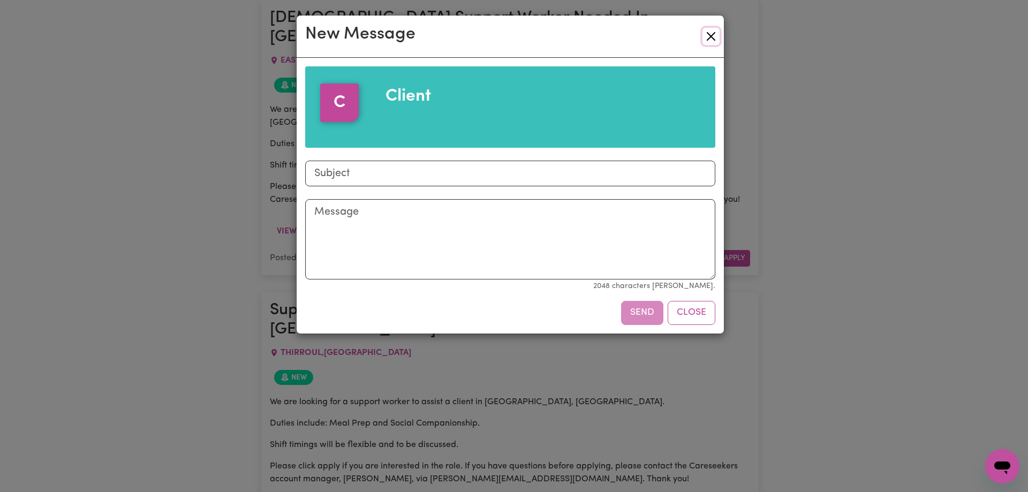
click at [709, 33] on button "Close" at bounding box center [711, 36] width 17 height 17
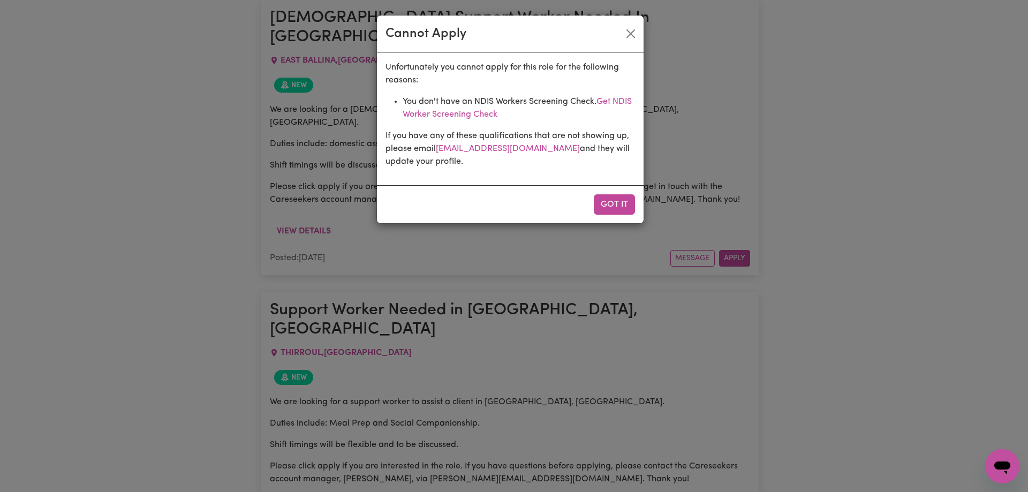
click at [1004, 463] on icon "Open messaging window" at bounding box center [1003, 468] width 16 height 13
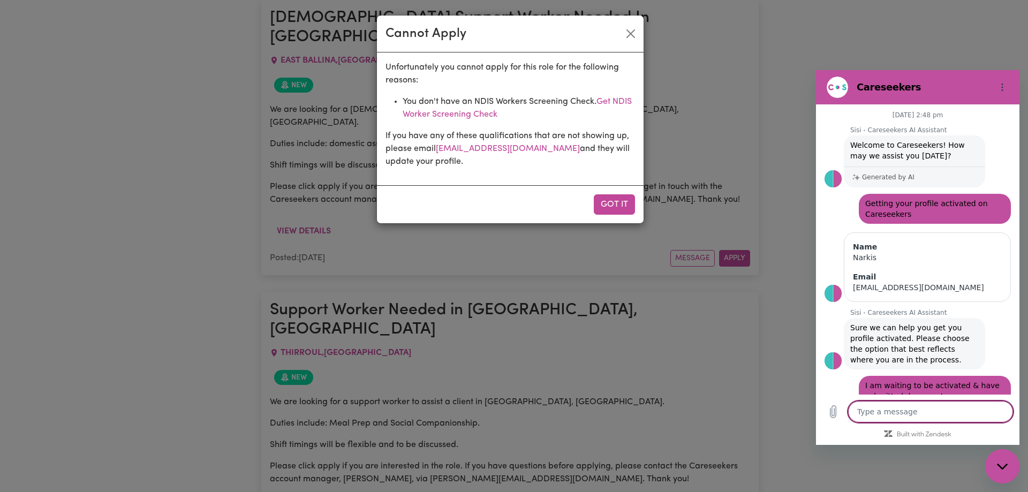
scroll to position [129, 0]
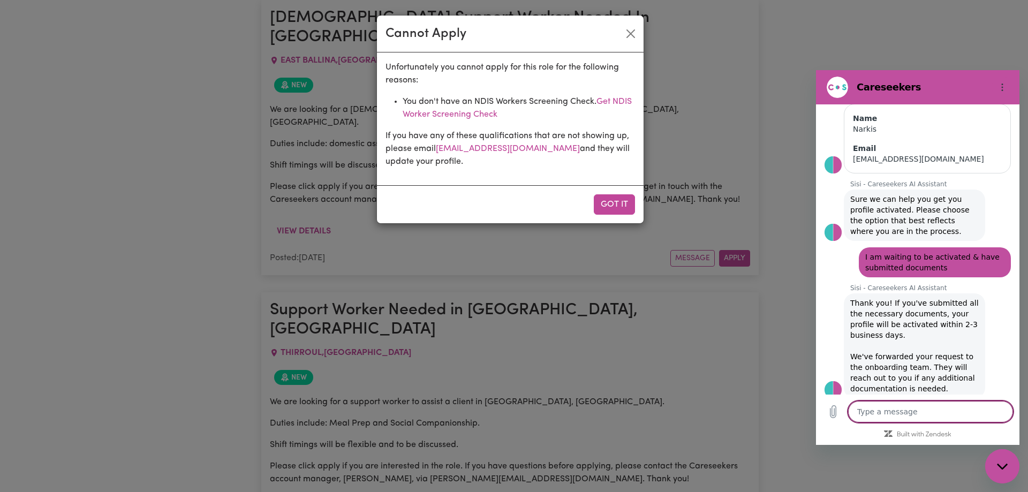
type textarea "h"
type textarea "x"
type textarea "he"
type textarea "x"
type textarea "hel"
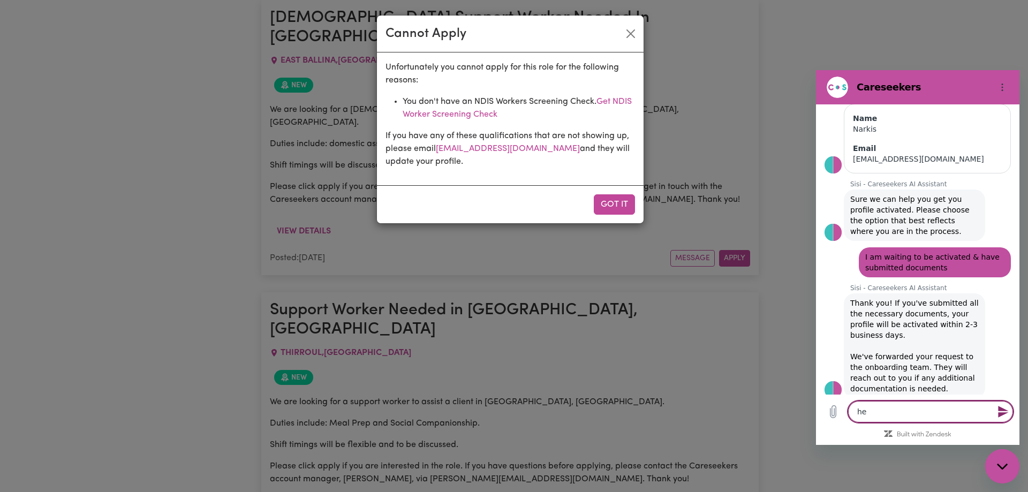
type textarea "x"
type textarea "hell"
type textarea "x"
type textarea "hello"
type textarea "x"
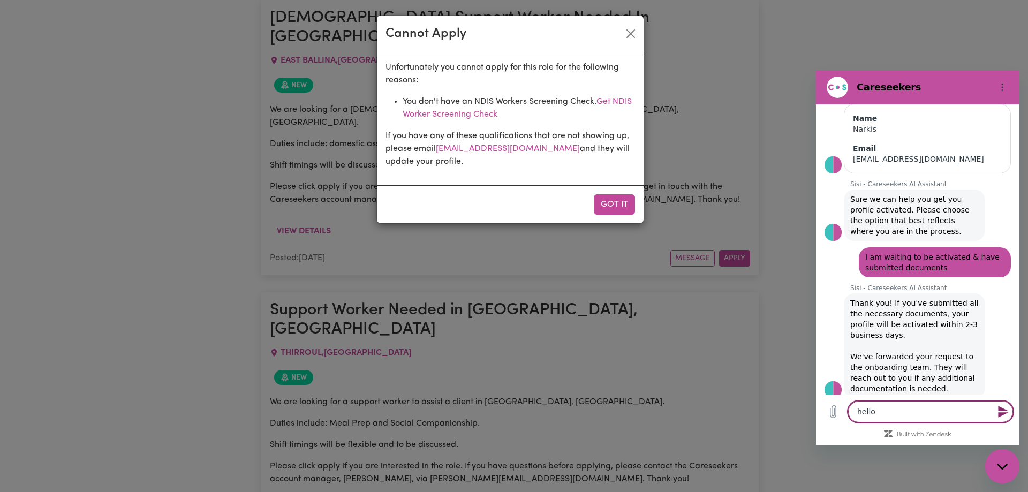
type textarea "hello"
type textarea "x"
type textarea "hello t"
type textarea "x"
type textarea "hello th"
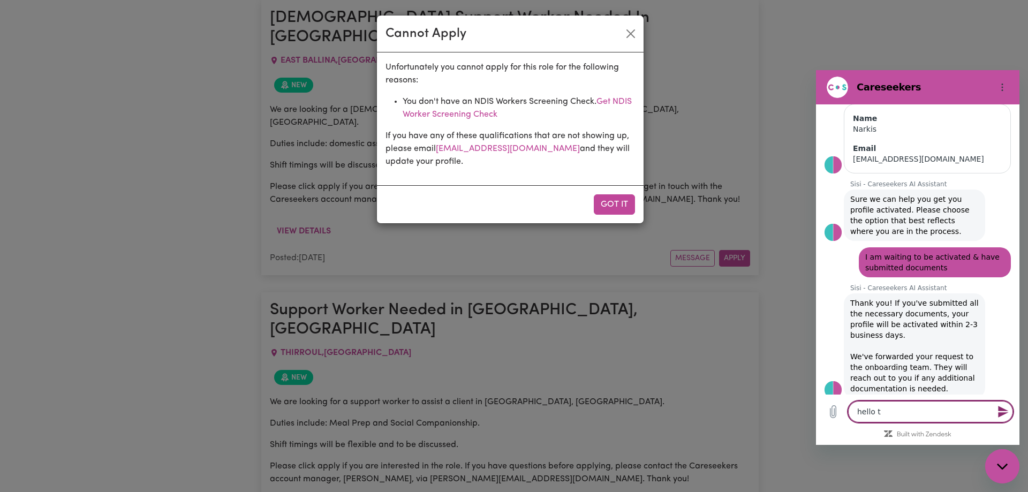
type textarea "x"
type textarea "hello the"
type textarea "x"
type textarea "hello ther"
type textarea "x"
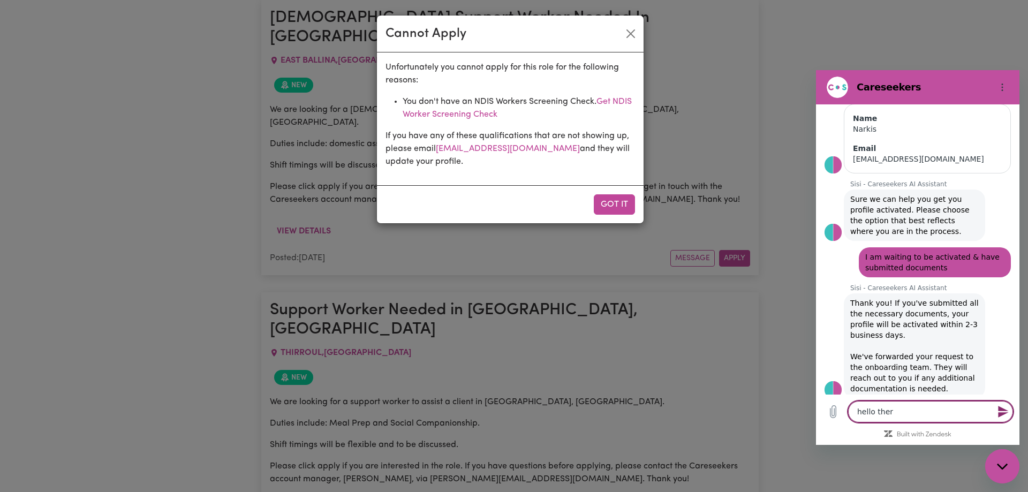
type textarea "hello there"
type textarea "x"
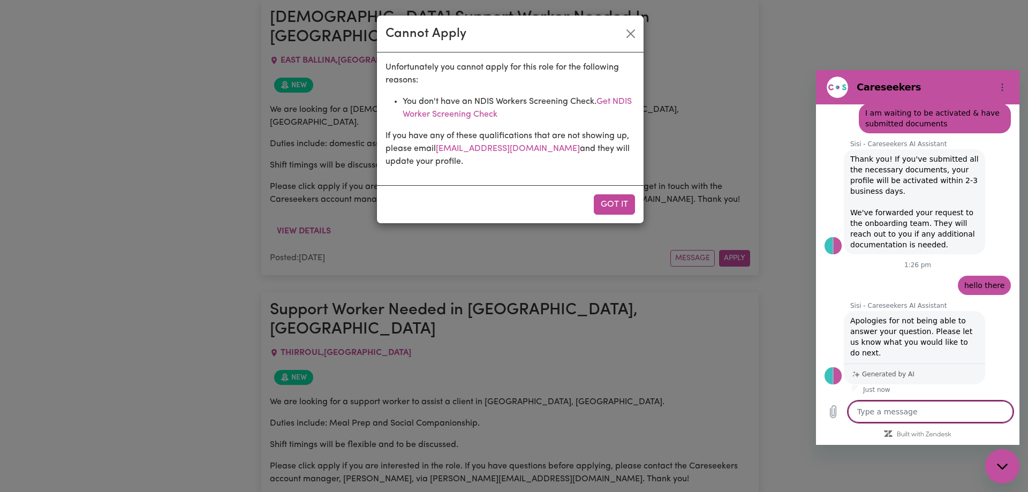
scroll to position [299, 0]
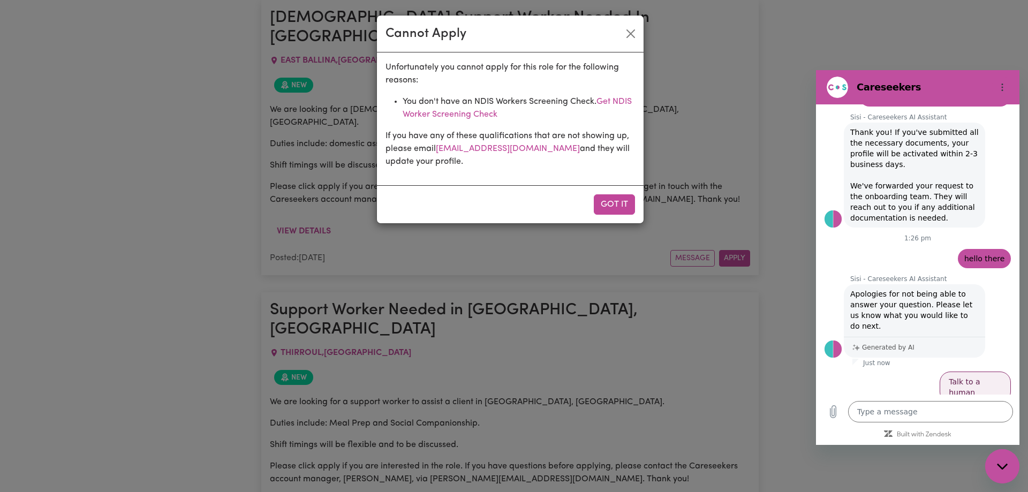
click at [969, 384] on button "Talk to a human" at bounding box center [975, 387] width 71 height 31
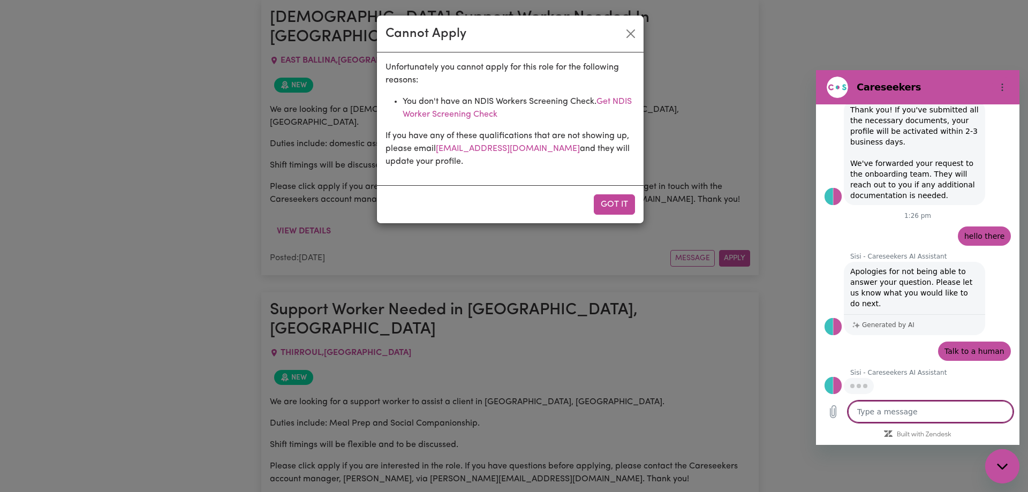
scroll to position [321, 0]
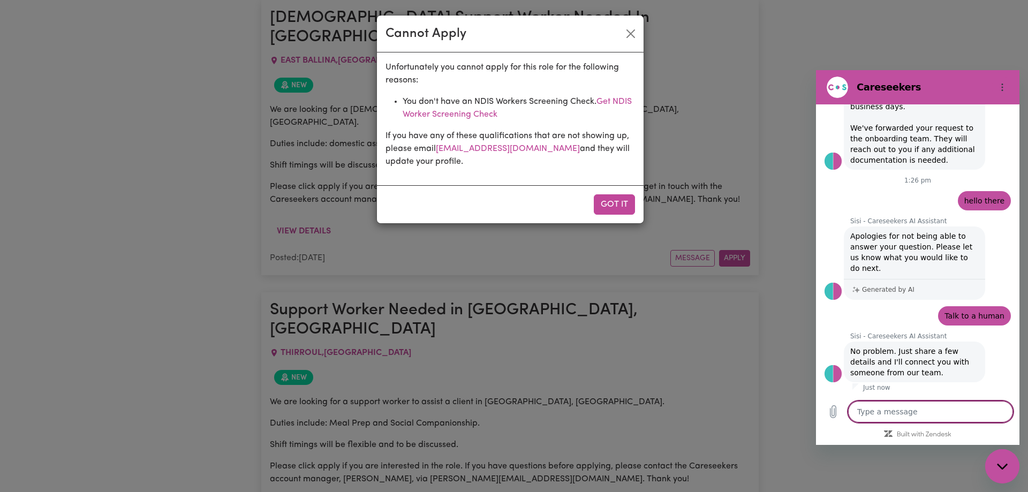
type textarea "x"
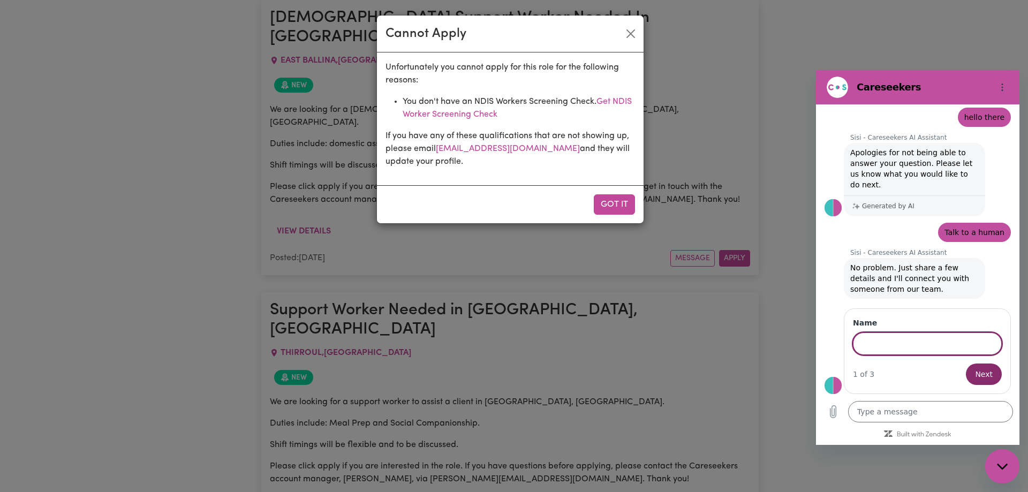
scroll to position [440, 0]
type input "[PERSON_NAME]"
click at [966, 364] on button "Next" at bounding box center [984, 374] width 36 height 21
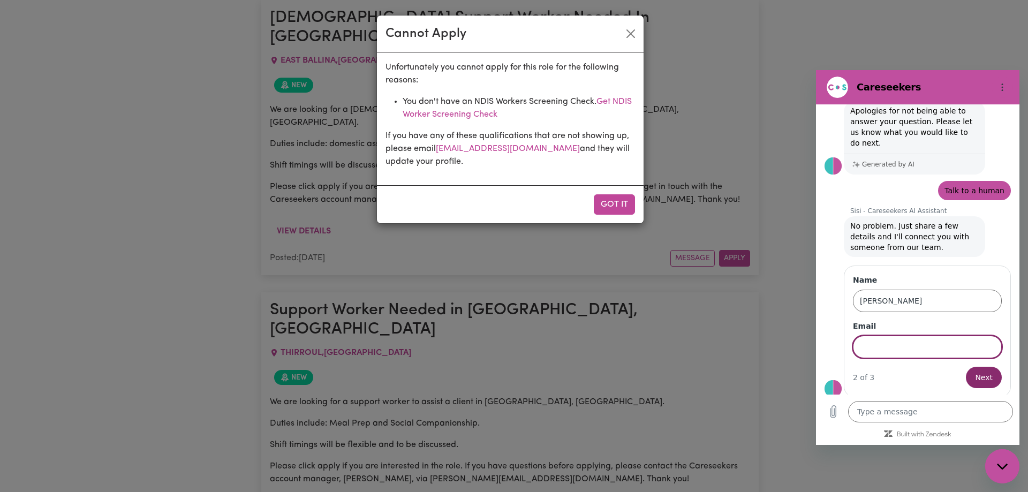
scroll to position [486, 0]
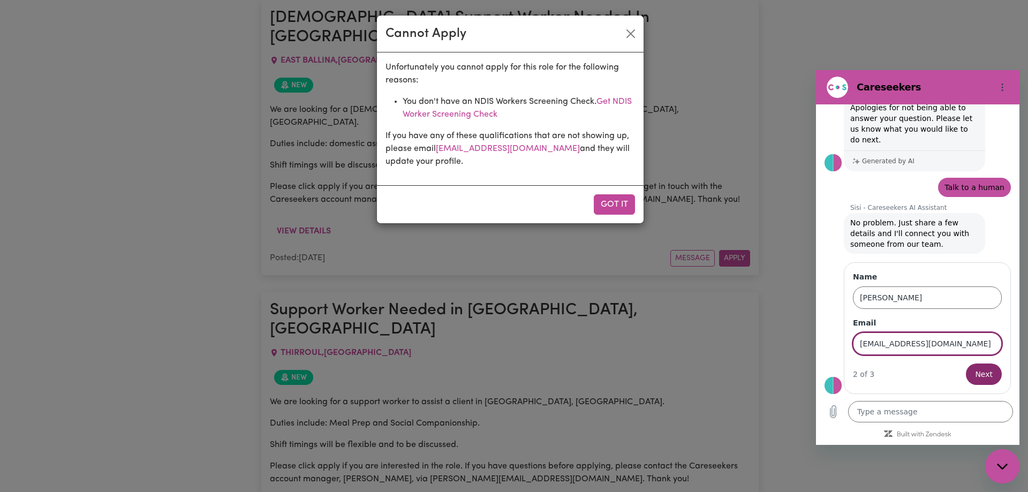
type input "[EMAIL_ADDRESS][DOMAIN_NAME]"
click at [966, 364] on button "Next" at bounding box center [984, 374] width 36 height 21
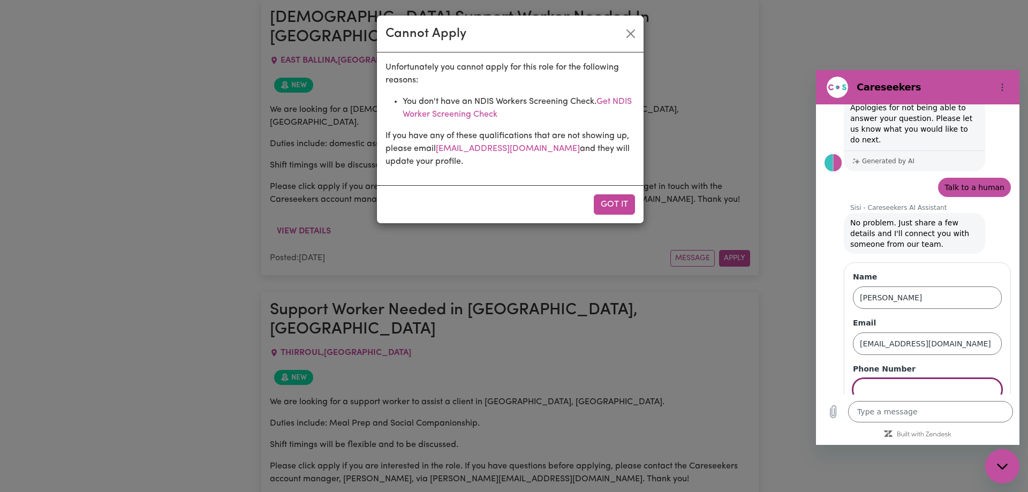
scroll to position [532, 0]
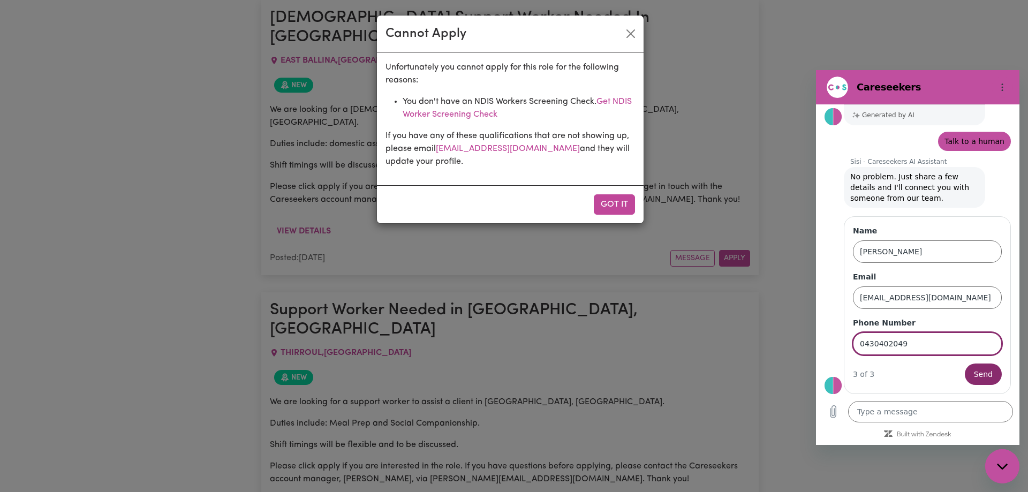
type input "0430402049"
click at [889, 383] on div "3 of 3 Send" at bounding box center [927, 374] width 149 height 21
click at [977, 376] on span "Send" at bounding box center [983, 374] width 19 height 13
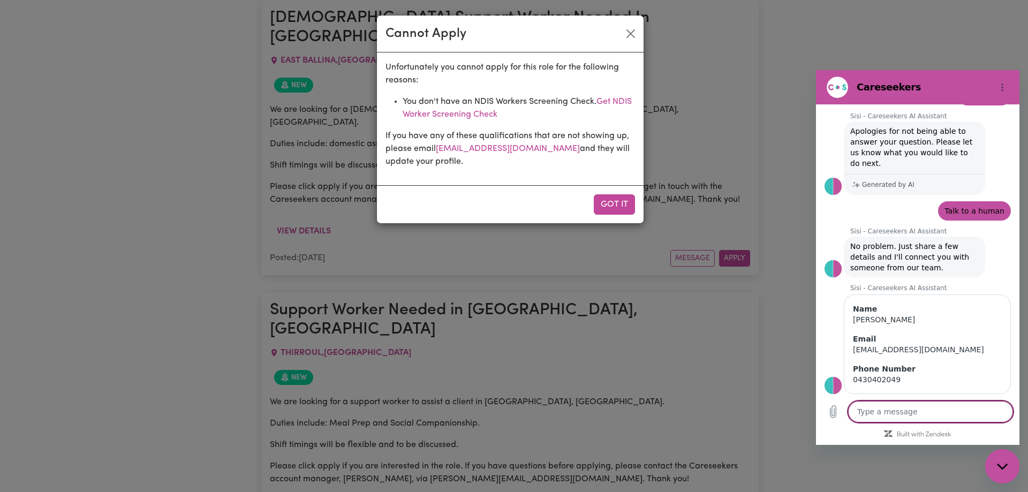
scroll to position [486, 0]
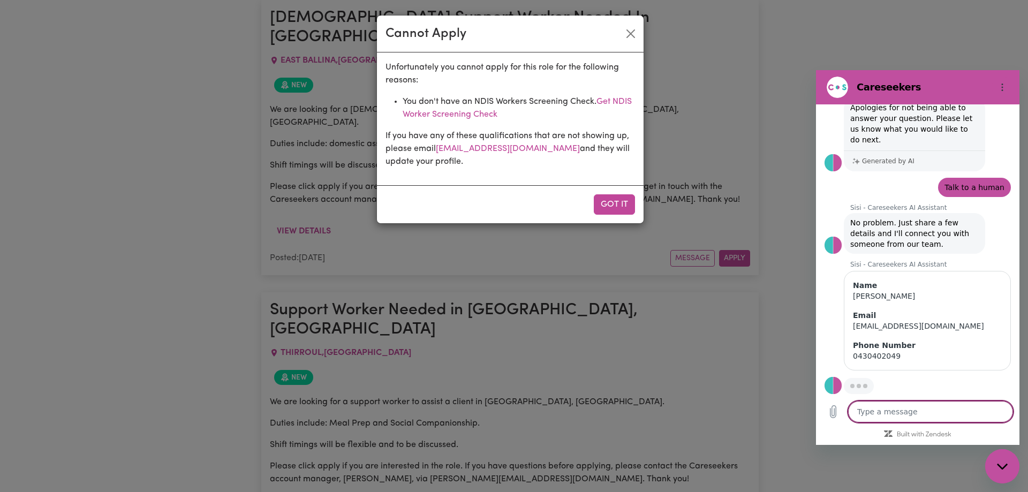
type textarea "x"
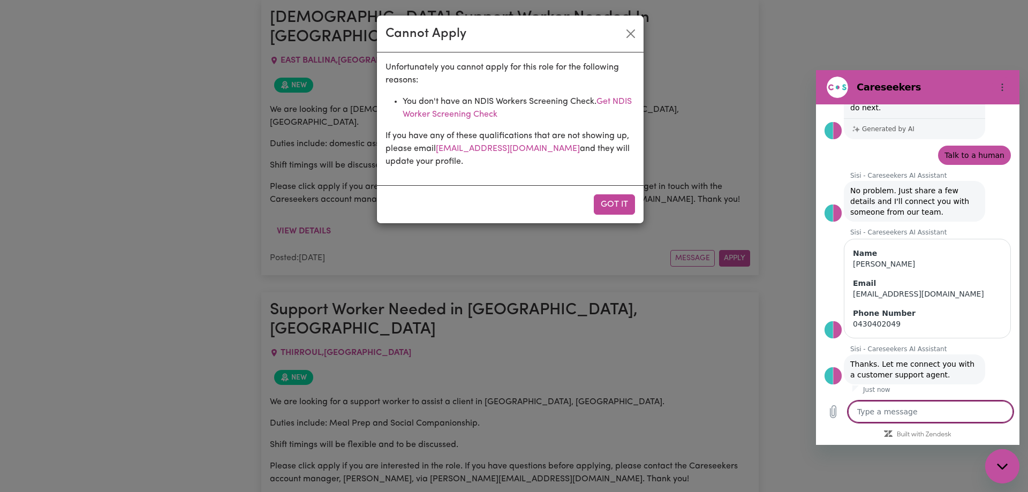
scroll to position [520, 0]
click at [889, 413] on textarea at bounding box center [930, 411] width 165 height 21
type textarea "t"
type textarea "x"
type textarea "th"
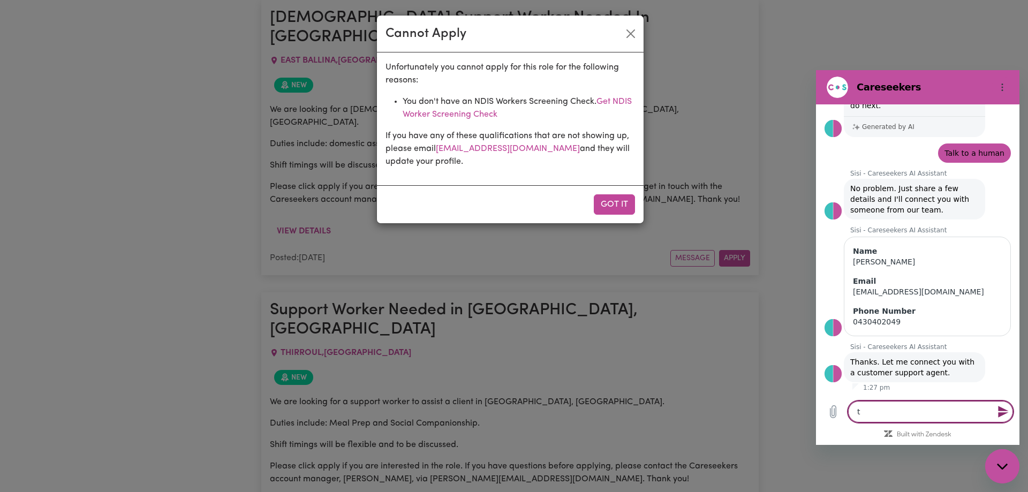
type textarea "x"
type textarea "tha"
type textarea "x"
type textarea "thak"
type textarea "x"
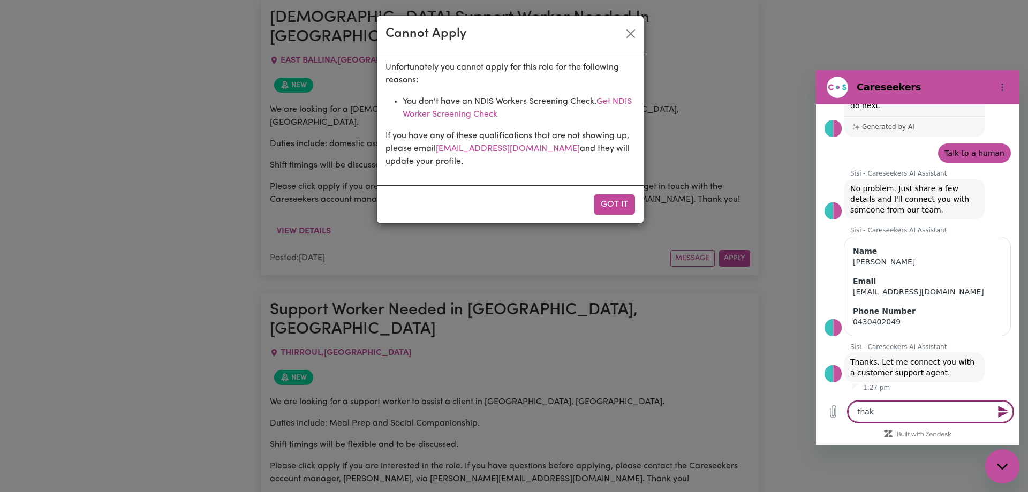
type textarea "thaks"
type textarea "x"
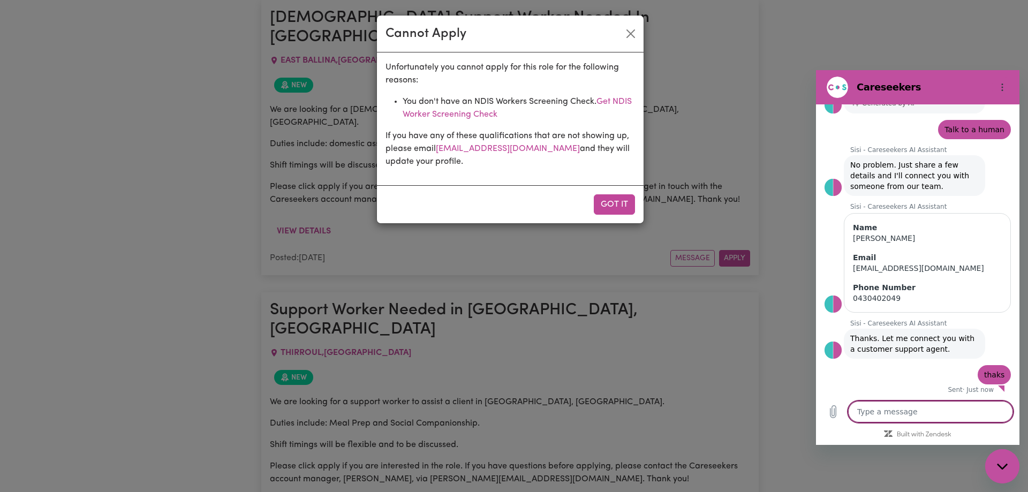
scroll to position [546, 0]
type textarea "t"
type textarea "x"
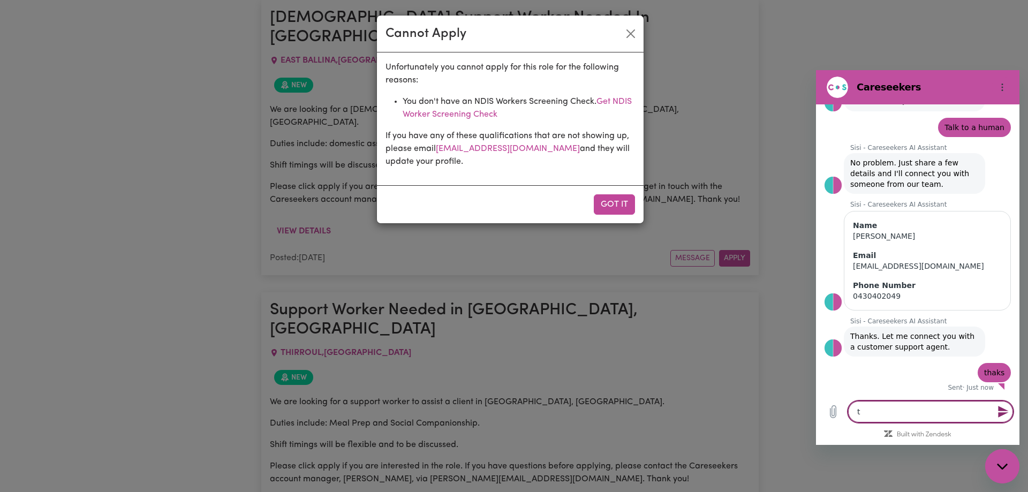
type textarea "th"
type textarea "x"
type textarea "tha"
type textarea "x"
type textarea "than"
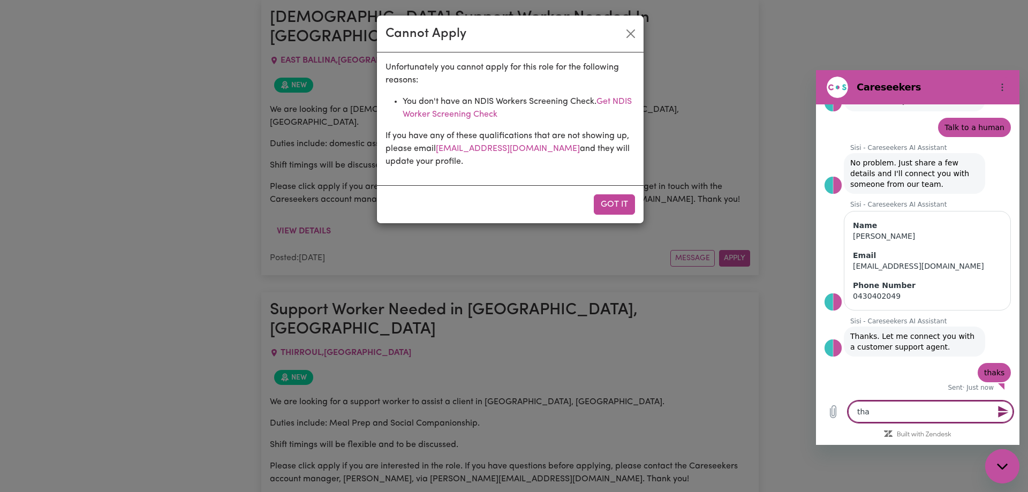
type textarea "x"
type textarea "thank"
type textarea "x"
type textarea "thanks"
type textarea "x"
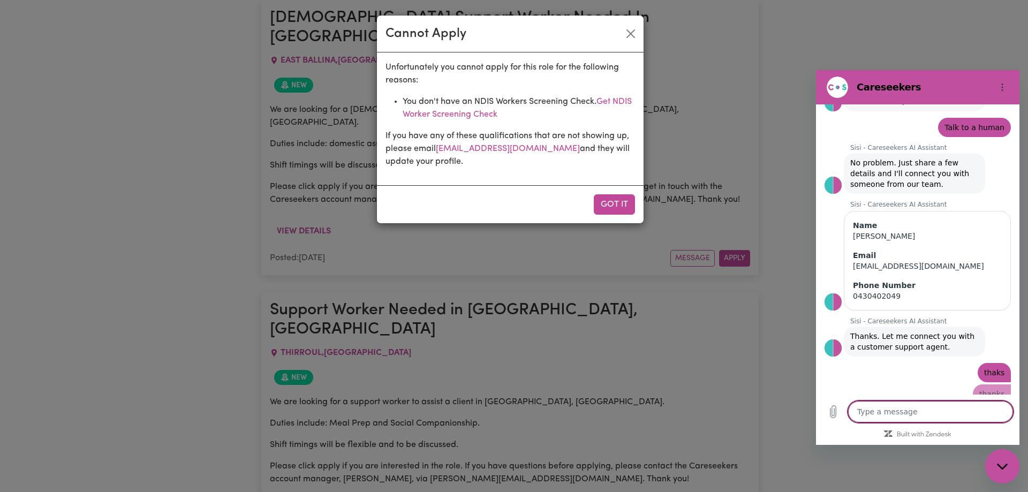
type textarea "x"
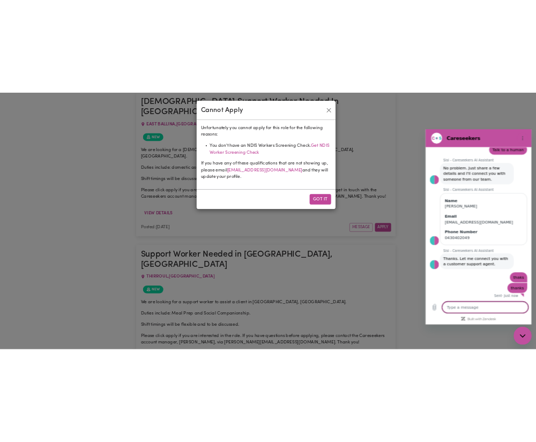
scroll to position [566, 0]
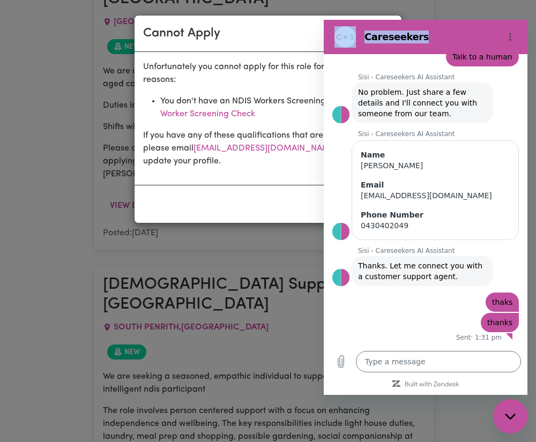
drag, startPoint x: 441, startPoint y: 27, endPoint x: 765, endPoint y: 59, distance: 325.2
click at [527, 59] on html "Careseekers 3 June at 2:48 pm Sisi - Careseekers AI Assistant Sisi - Careseeker…" at bounding box center [426, 207] width 204 height 375
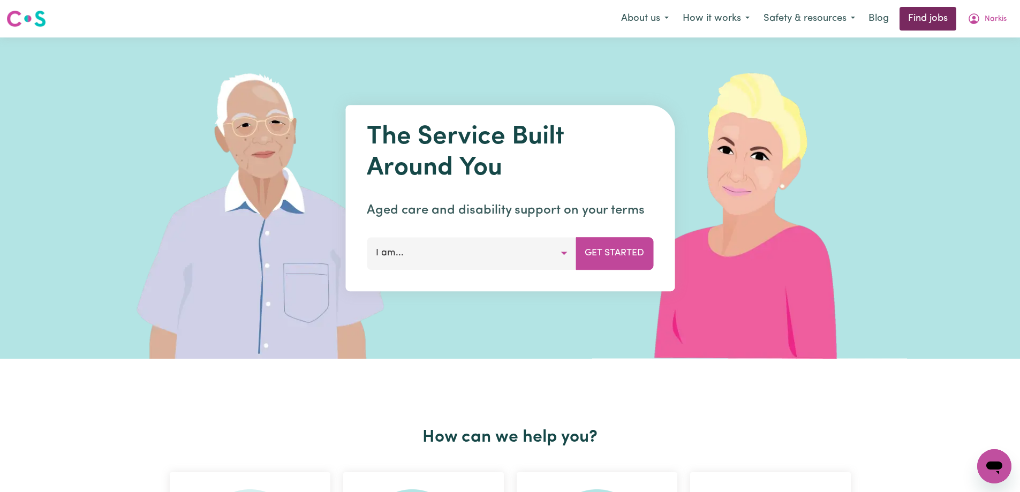
click at [932, 14] on link "Find jobs" at bounding box center [928, 19] width 57 height 24
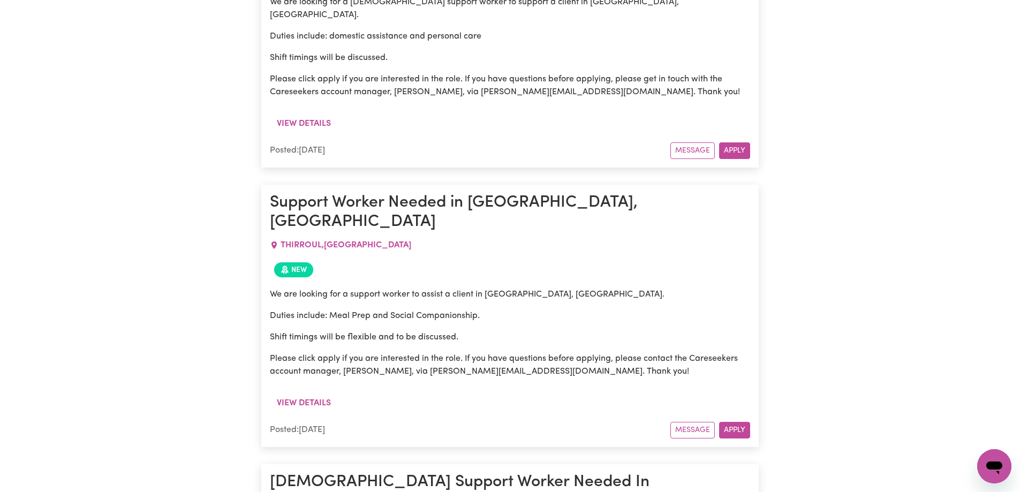
scroll to position [19198, 0]
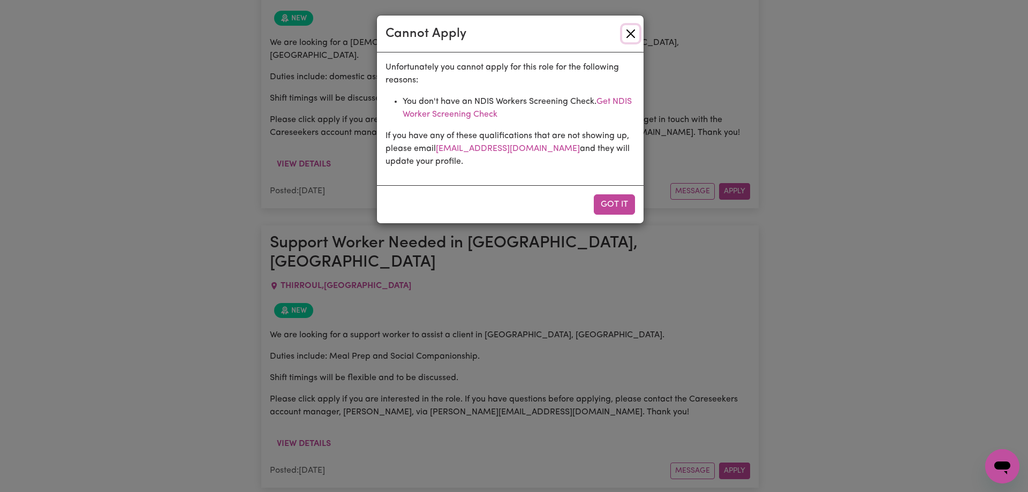
click at [629, 32] on button "Close" at bounding box center [630, 33] width 17 height 17
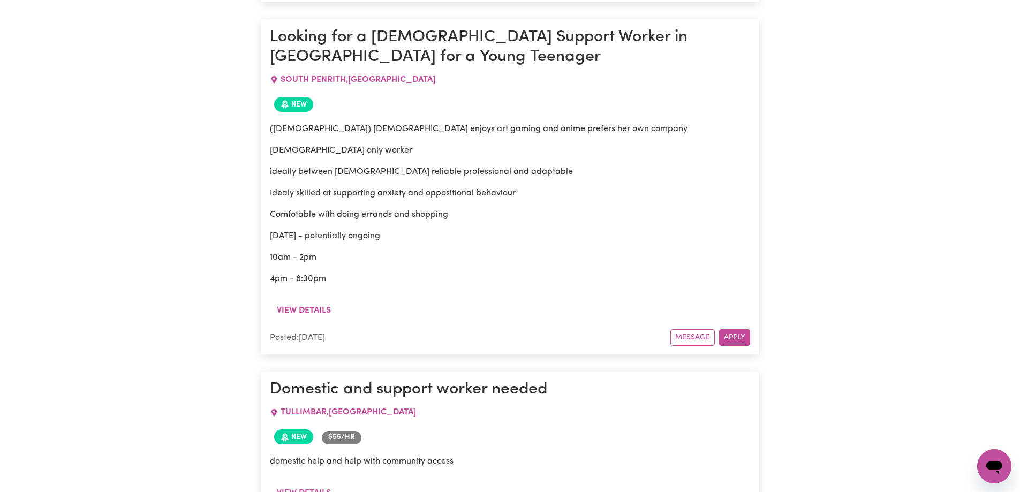
scroll to position [17126, 0]
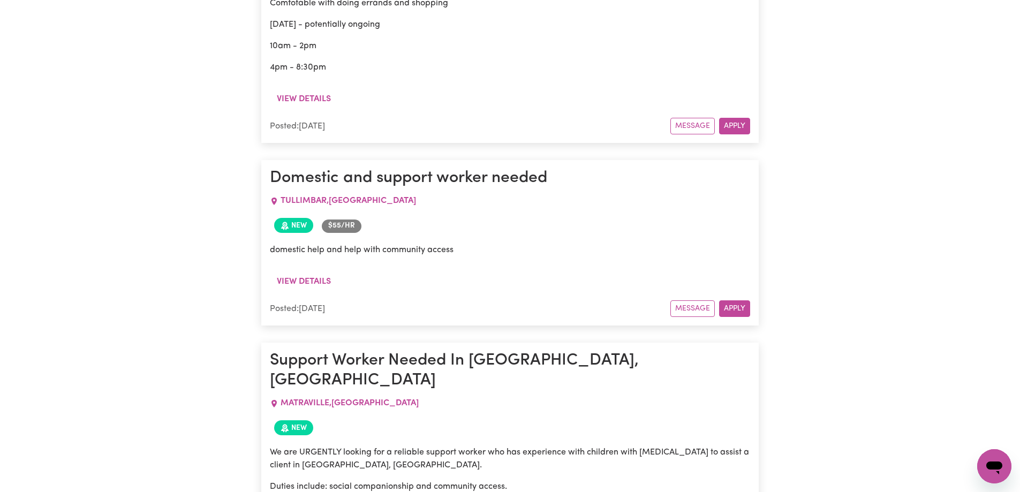
click at [989, 468] on icon "Open messaging window" at bounding box center [995, 468] width 16 height 13
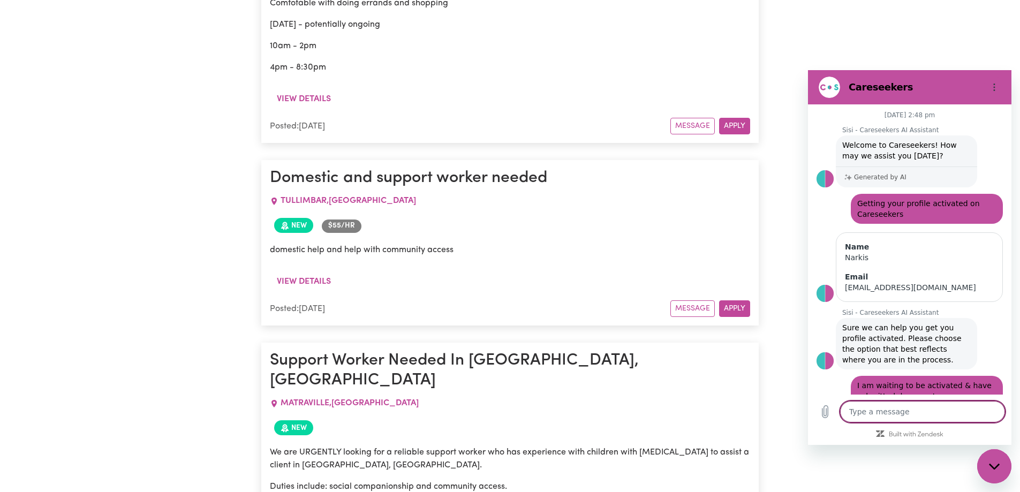
scroll to position [550, 0]
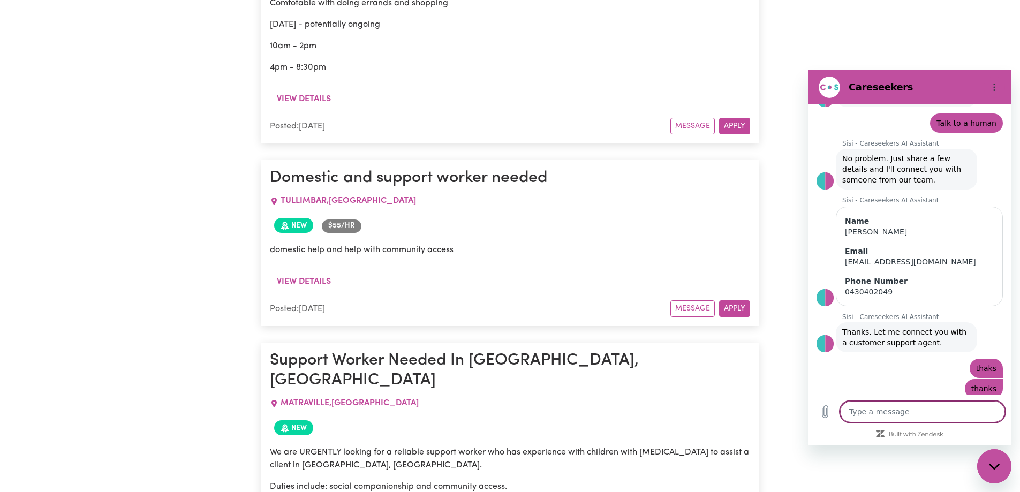
click at [907, 408] on textarea at bounding box center [922, 411] width 165 height 21
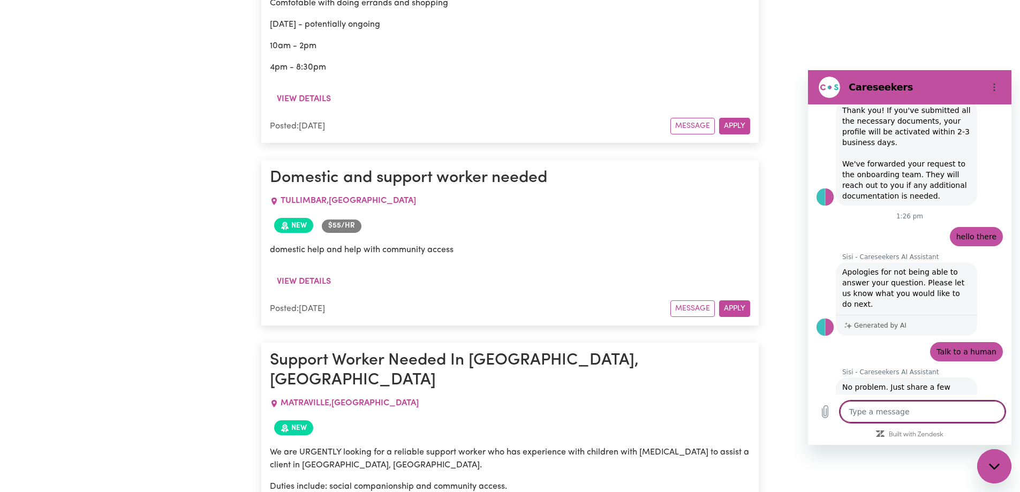
scroll to position [566, 0]
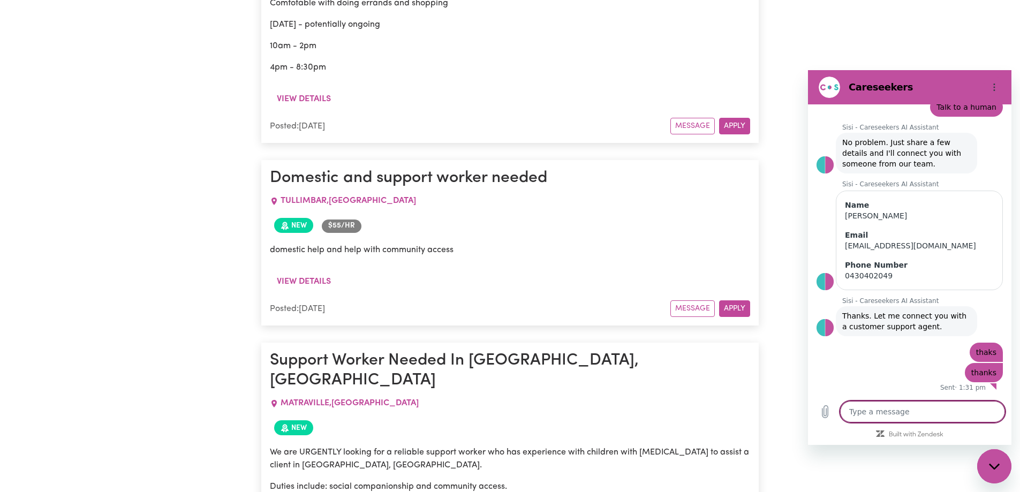
click at [893, 413] on textarea at bounding box center [922, 411] width 165 height 21
type textarea "h"
type textarea "x"
type textarea "he"
type textarea "x"
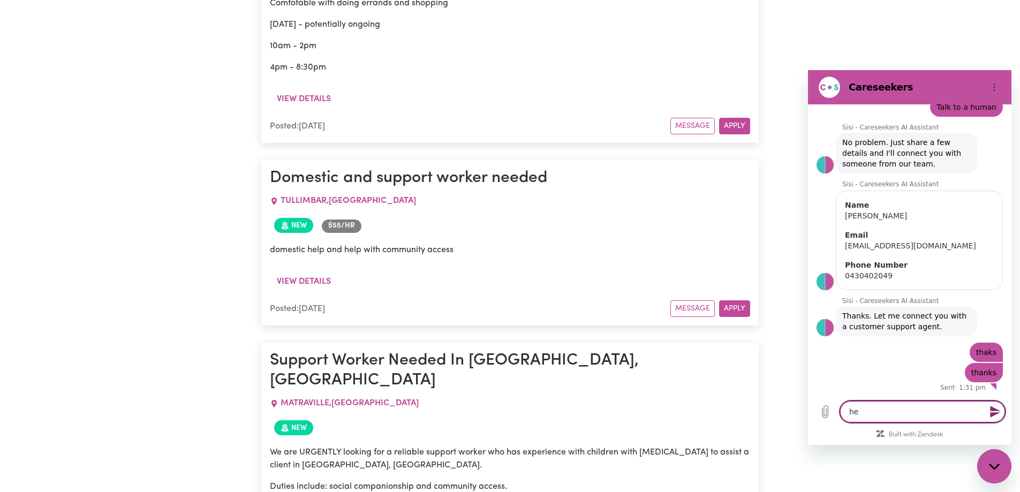
type textarea "hel"
type textarea "x"
type textarea "hell"
type textarea "x"
type textarea "hello"
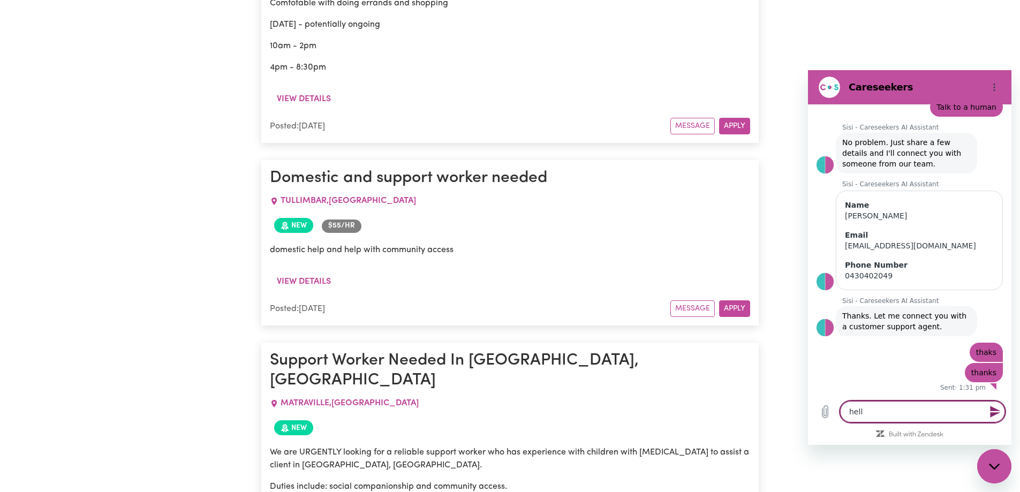
type textarea "x"
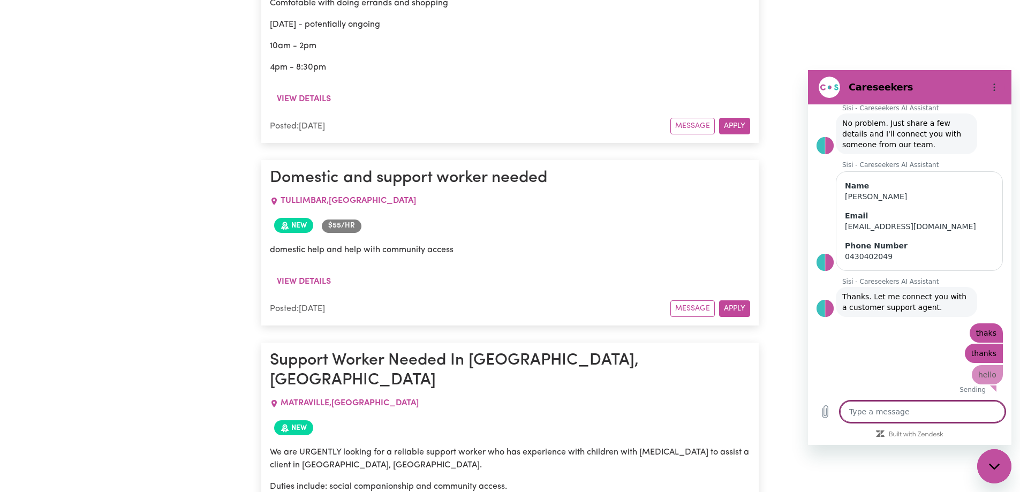
type textarea "x"
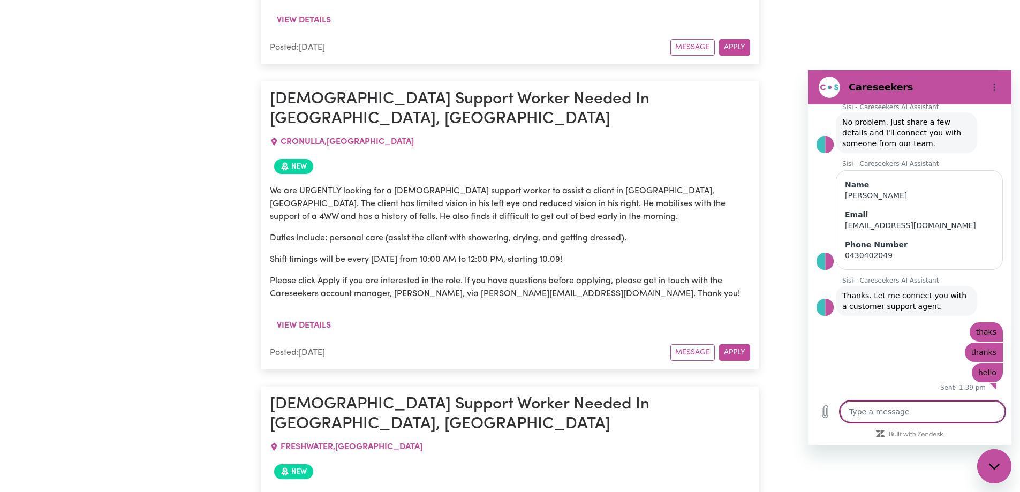
scroll to position [0, 0]
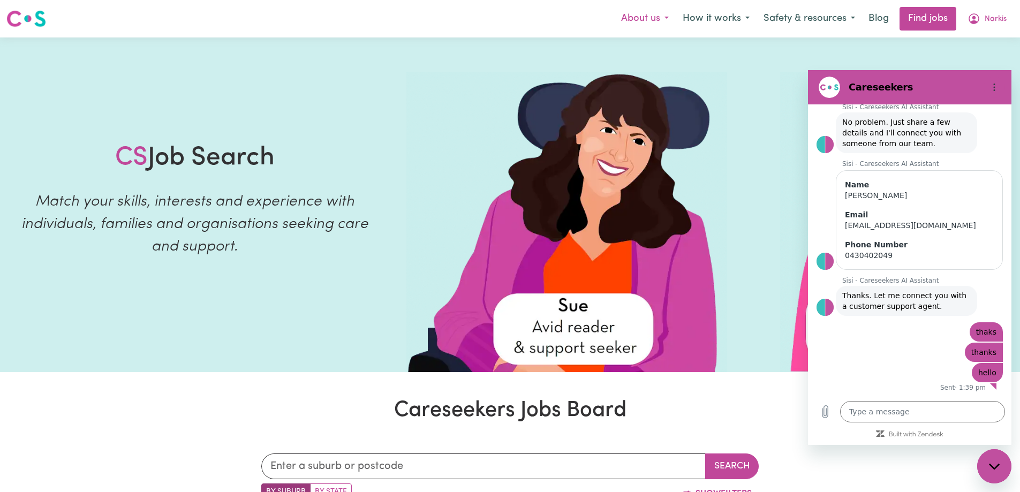
click at [652, 20] on button "About us" at bounding box center [645, 18] width 62 height 22
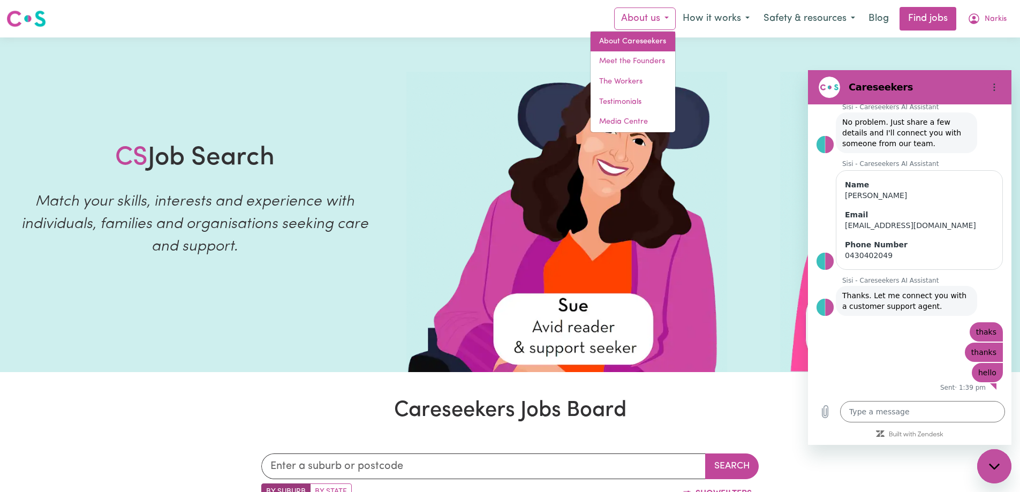
click at [614, 37] on link "About Careseekers" at bounding box center [633, 42] width 85 height 20
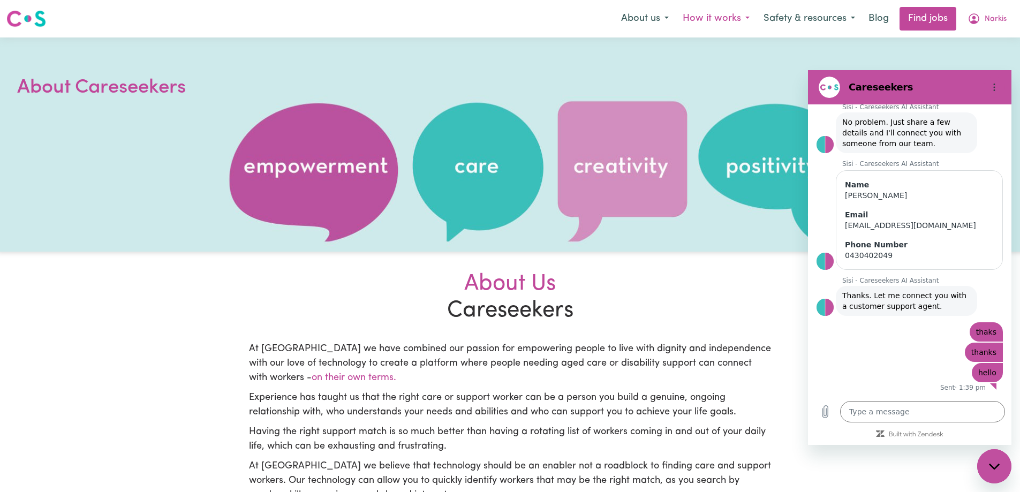
click at [698, 17] on button "How it works" at bounding box center [716, 18] width 81 height 22
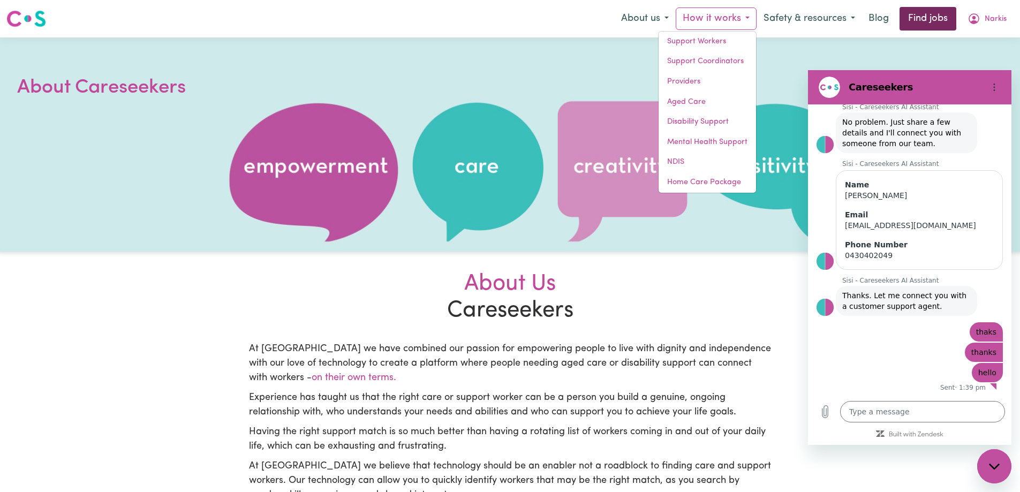
click at [921, 18] on link "Find jobs" at bounding box center [928, 19] width 57 height 24
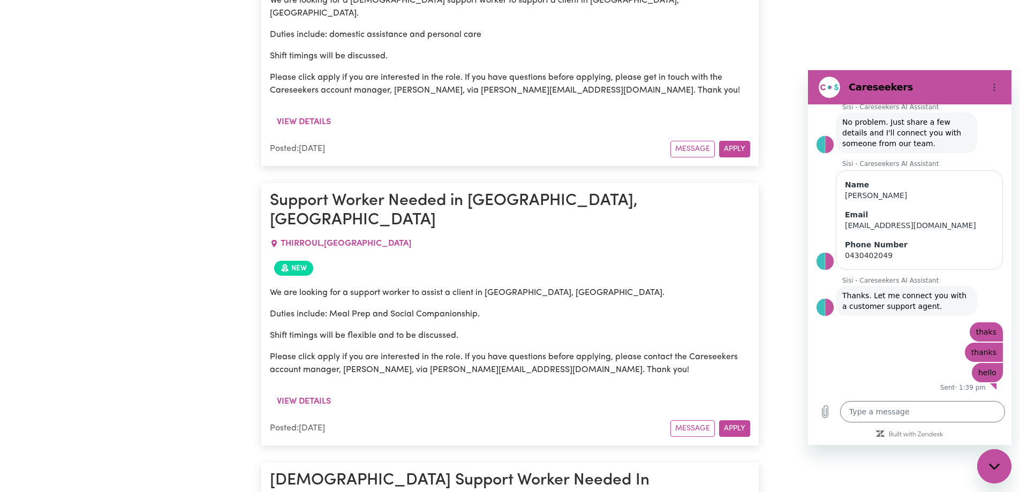
scroll to position [19228, 0]
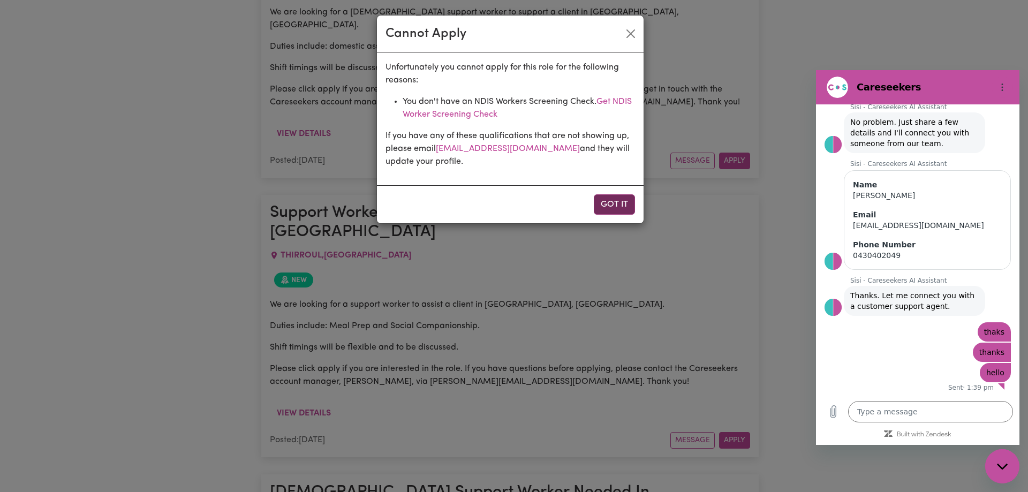
click at [607, 198] on button "Got it" at bounding box center [614, 204] width 41 height 20
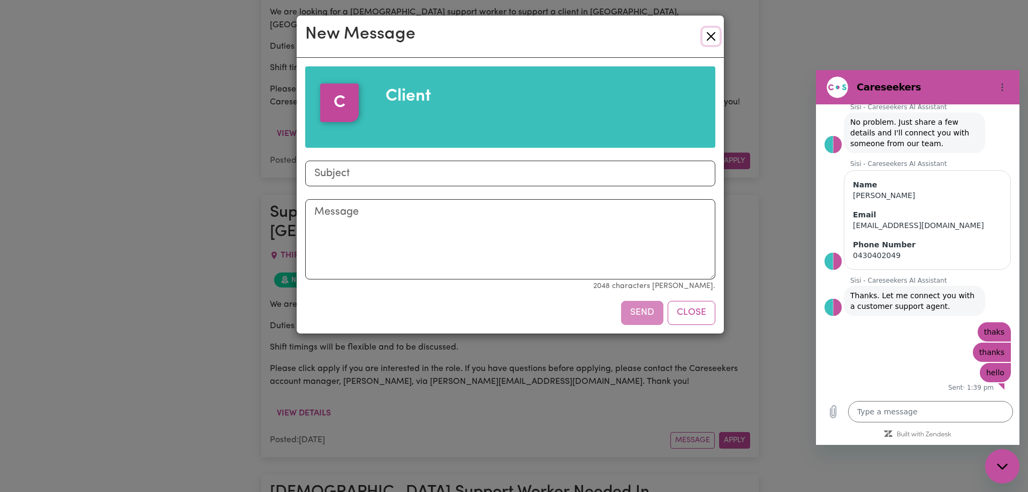
click at [711, 38] on button "Close" at bounding box center [711, 36] width 17 height 17
